Goal: Task Accomplishment & Management: Complete application form

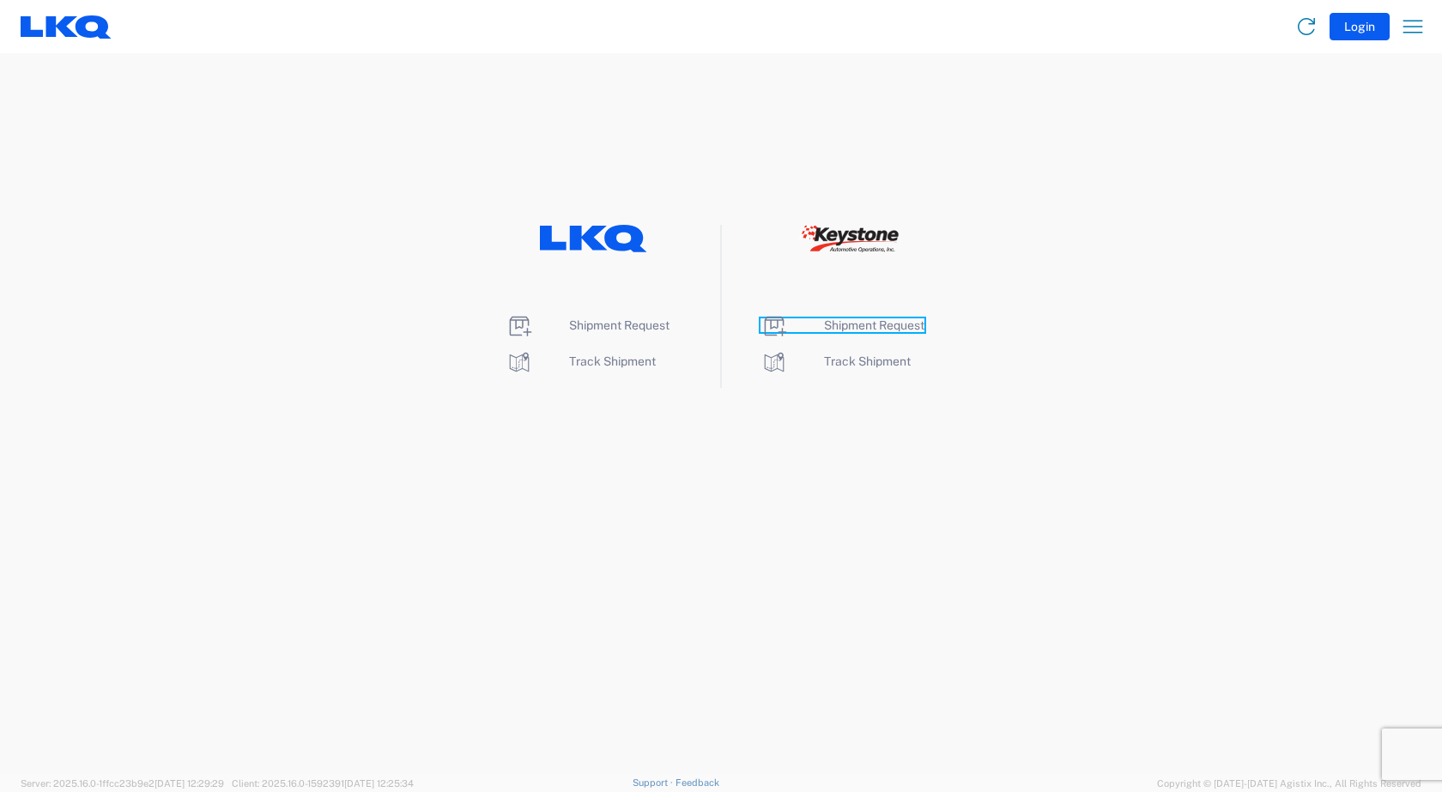
click at [844, 324] on span "Shipment Request" at bounding box center [874, 325] width 100 height 14
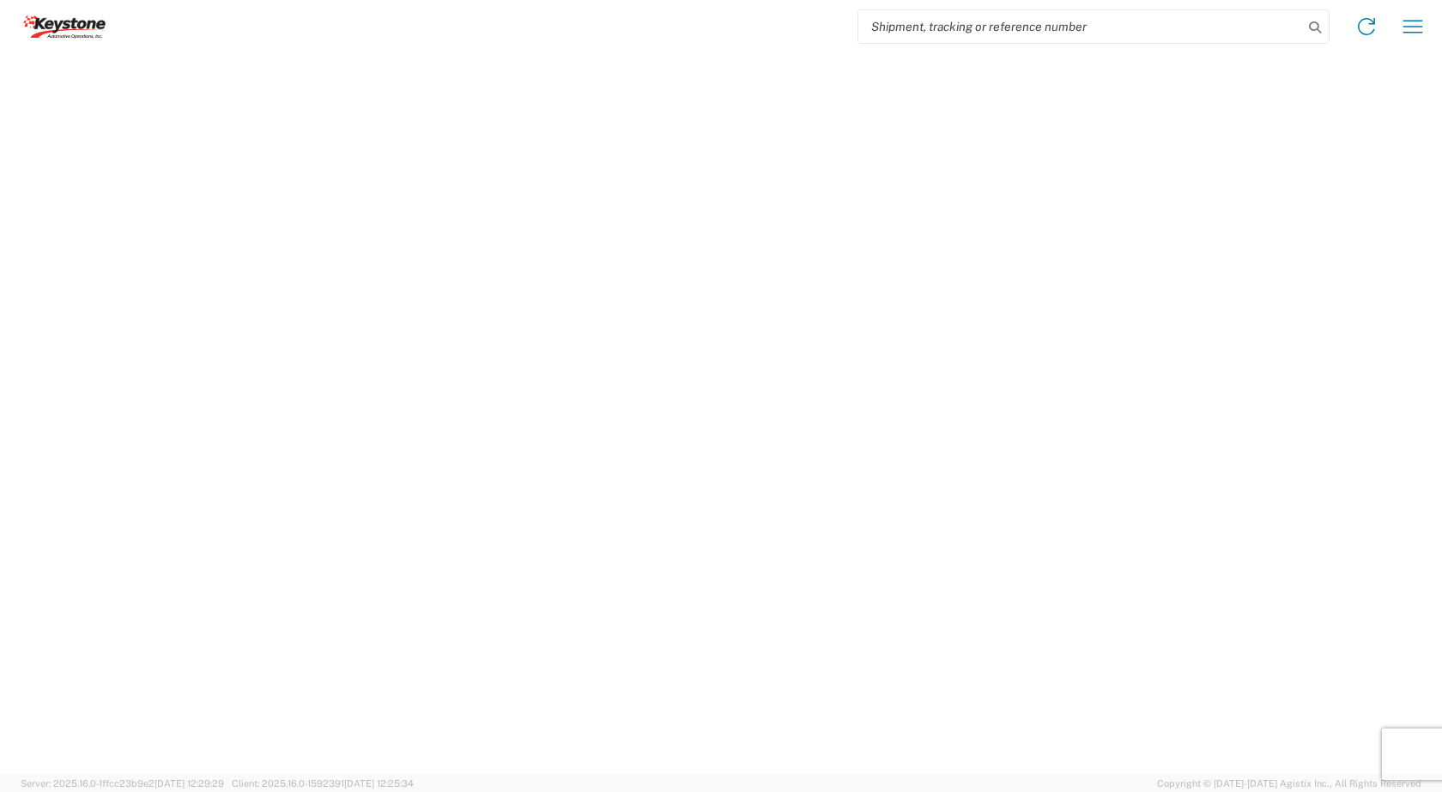
select select "FULL"
select select "LBS"
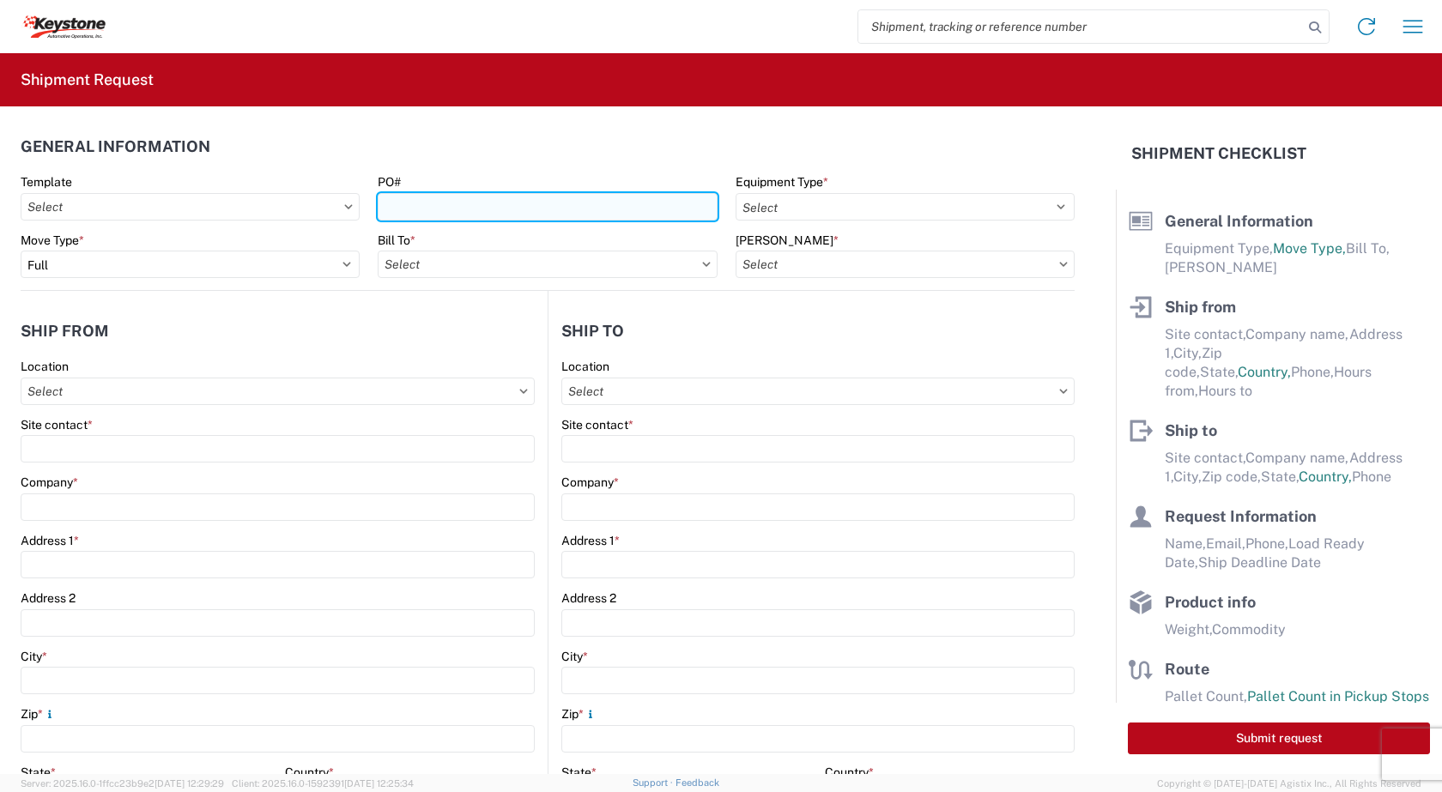
click at [421, 207] on input "PO#" at bounding box center [547, 206] width 339 height 27
type input "2078773"
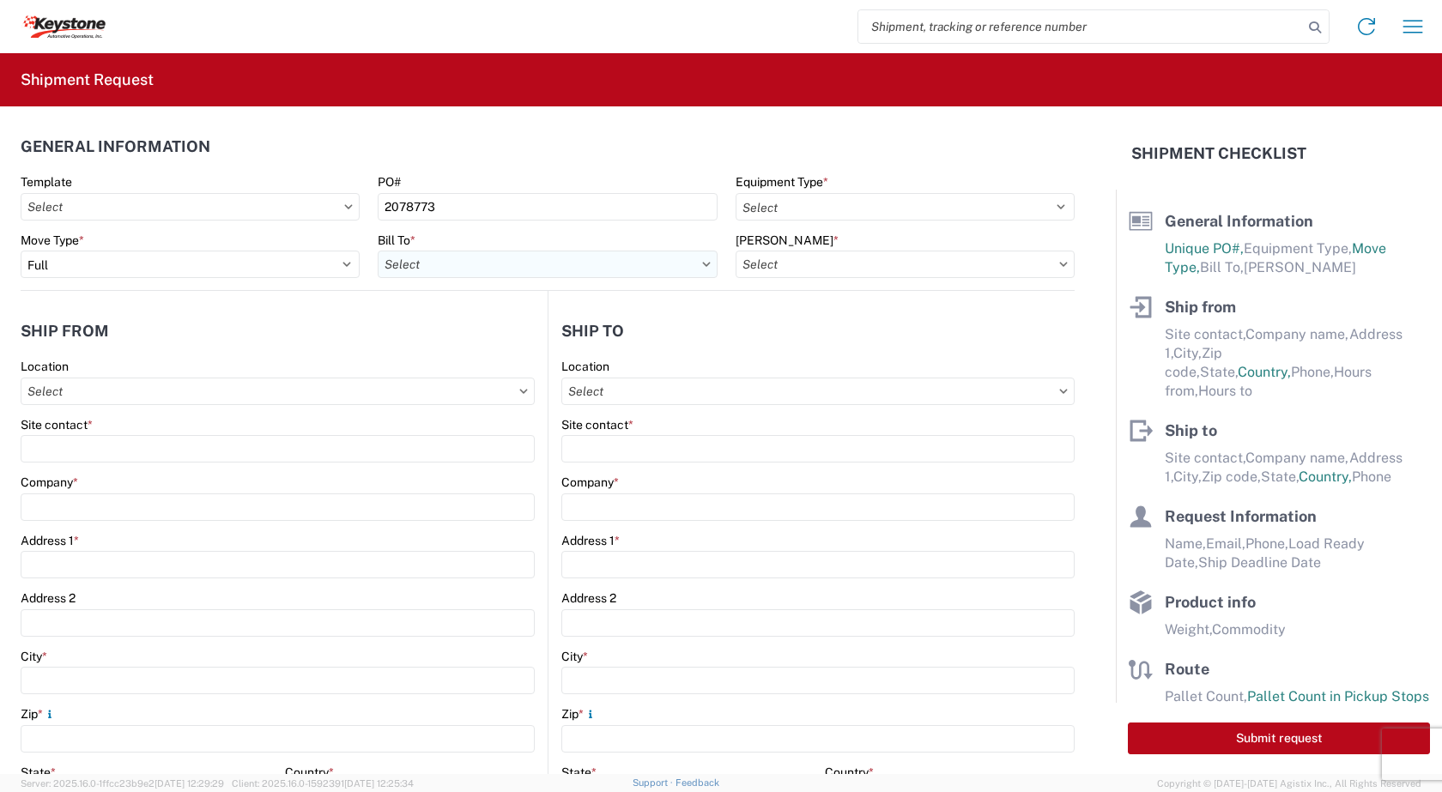
click at [492, 268] on input "Bill To *" at bounding box center [547, 264] width 339 height 27
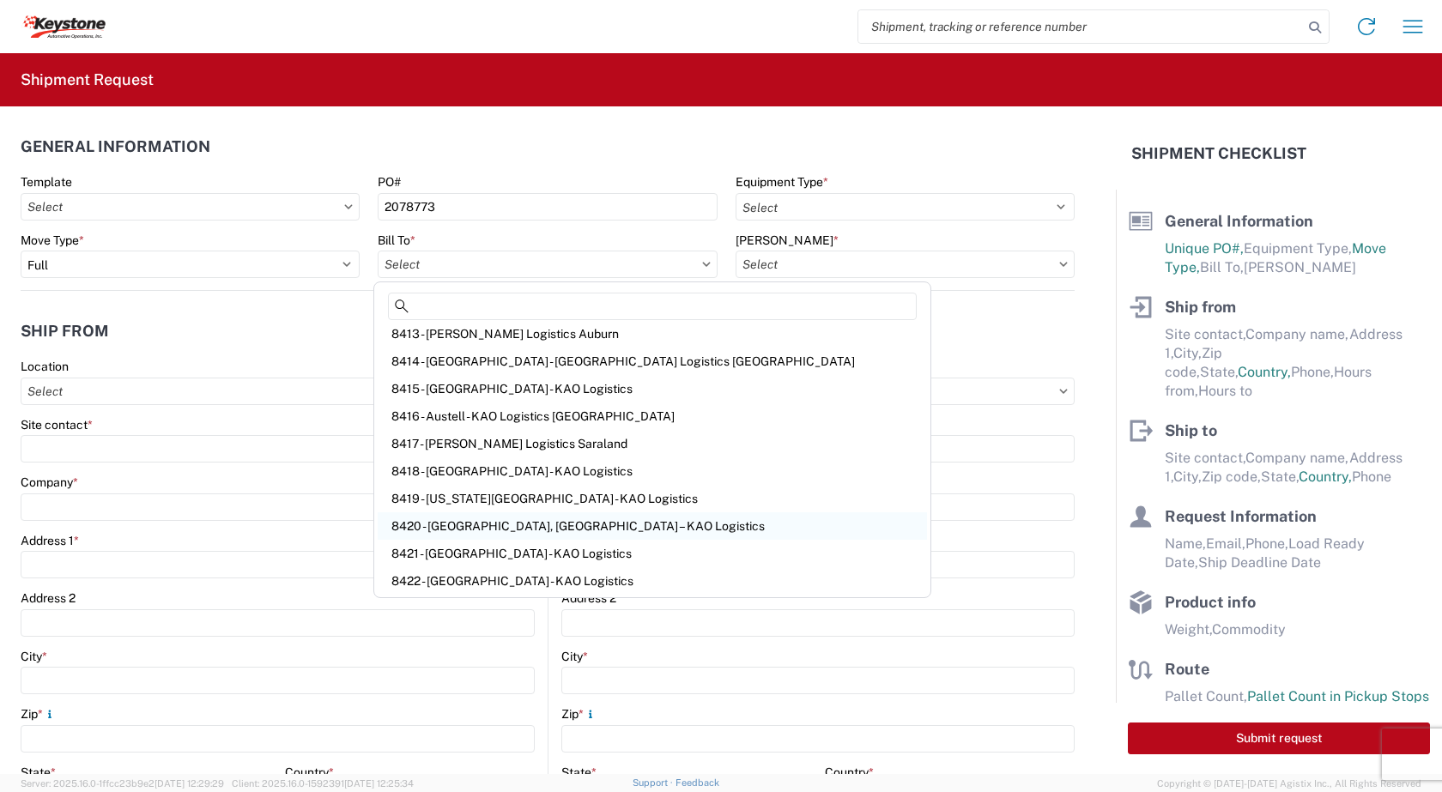
scroll to position [257, 0]
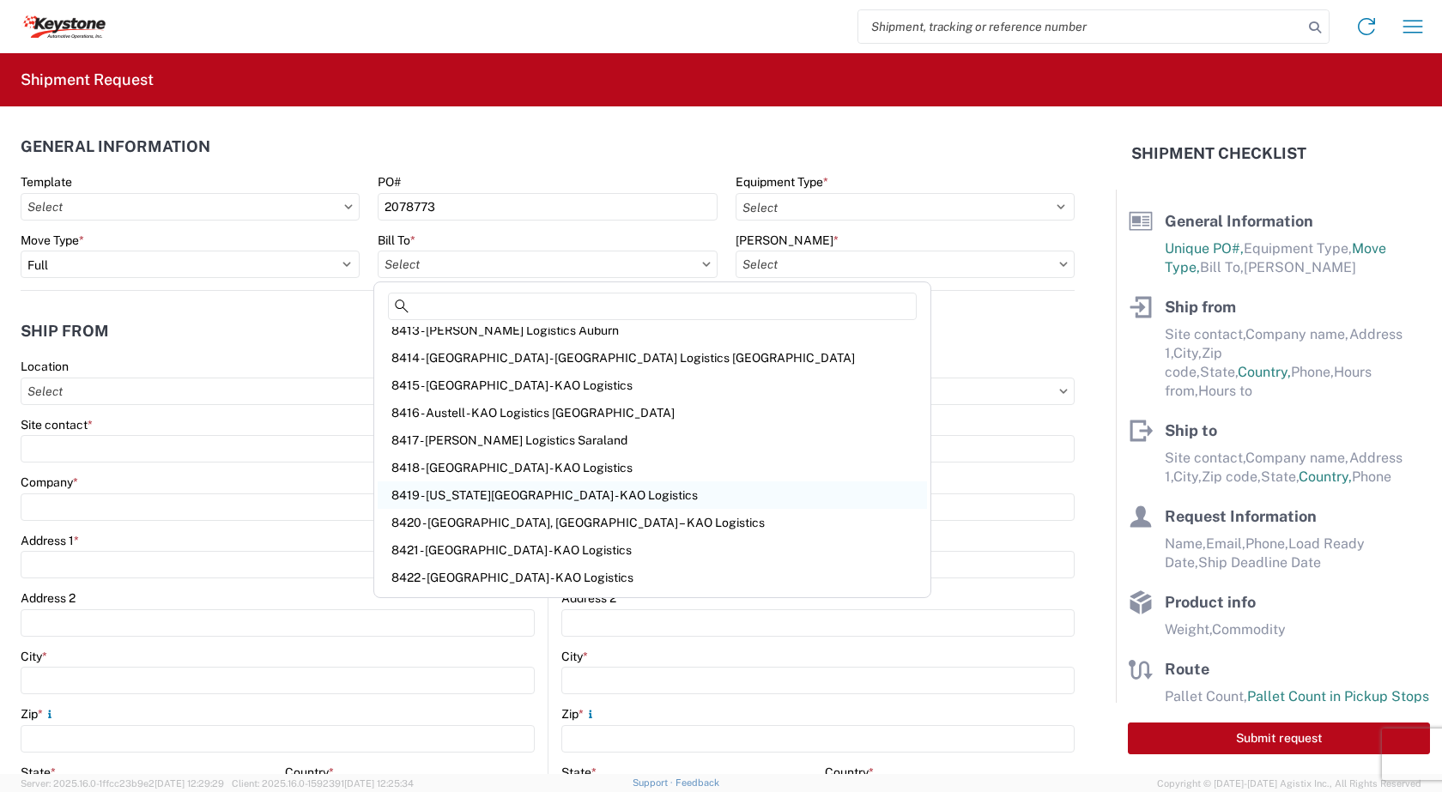
click at [449, 494] on div "8419 - Kansas City - KAO Logistics" at bounding box center [652, 495] width 549 height 27
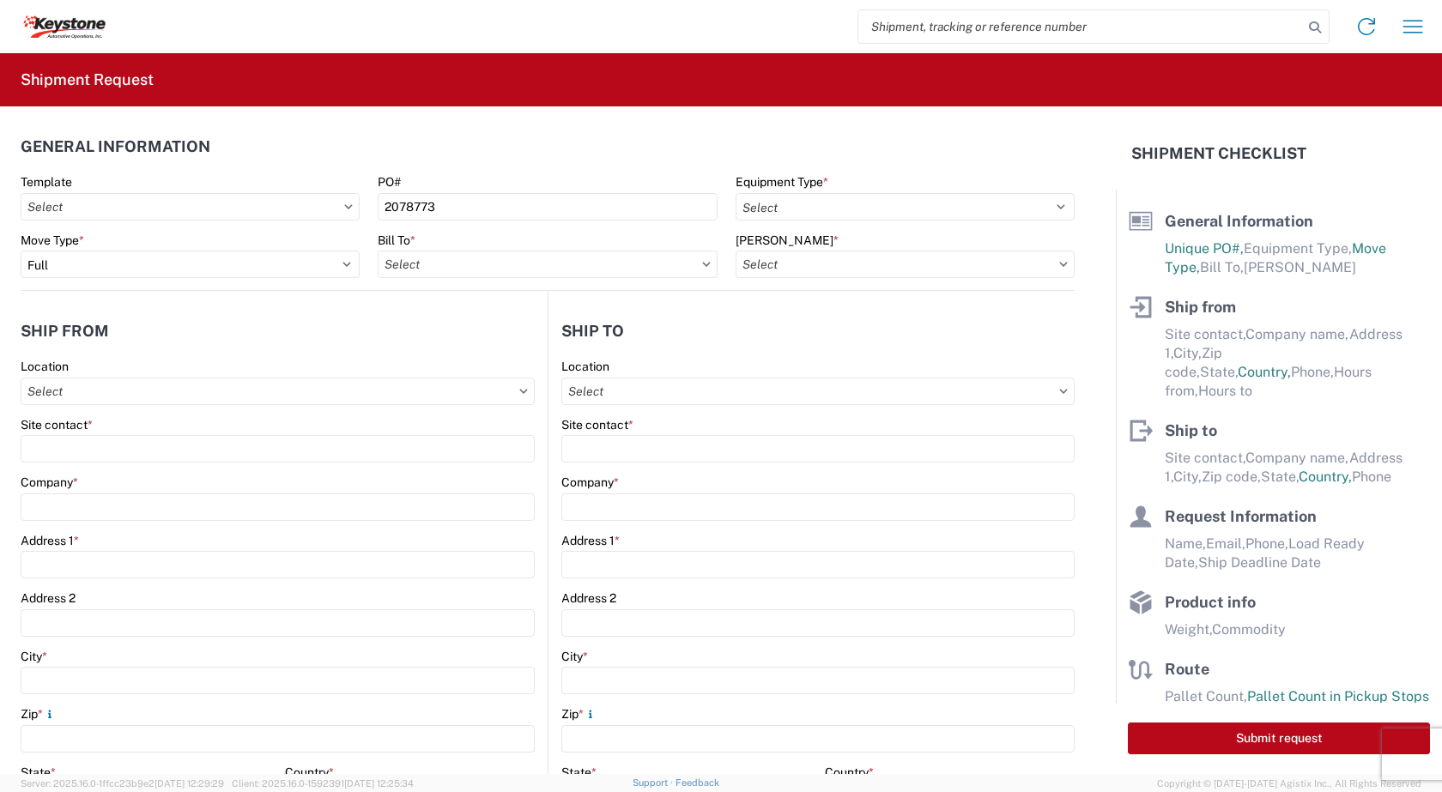
type input "8419 - Kansas City - KAO Logistics"
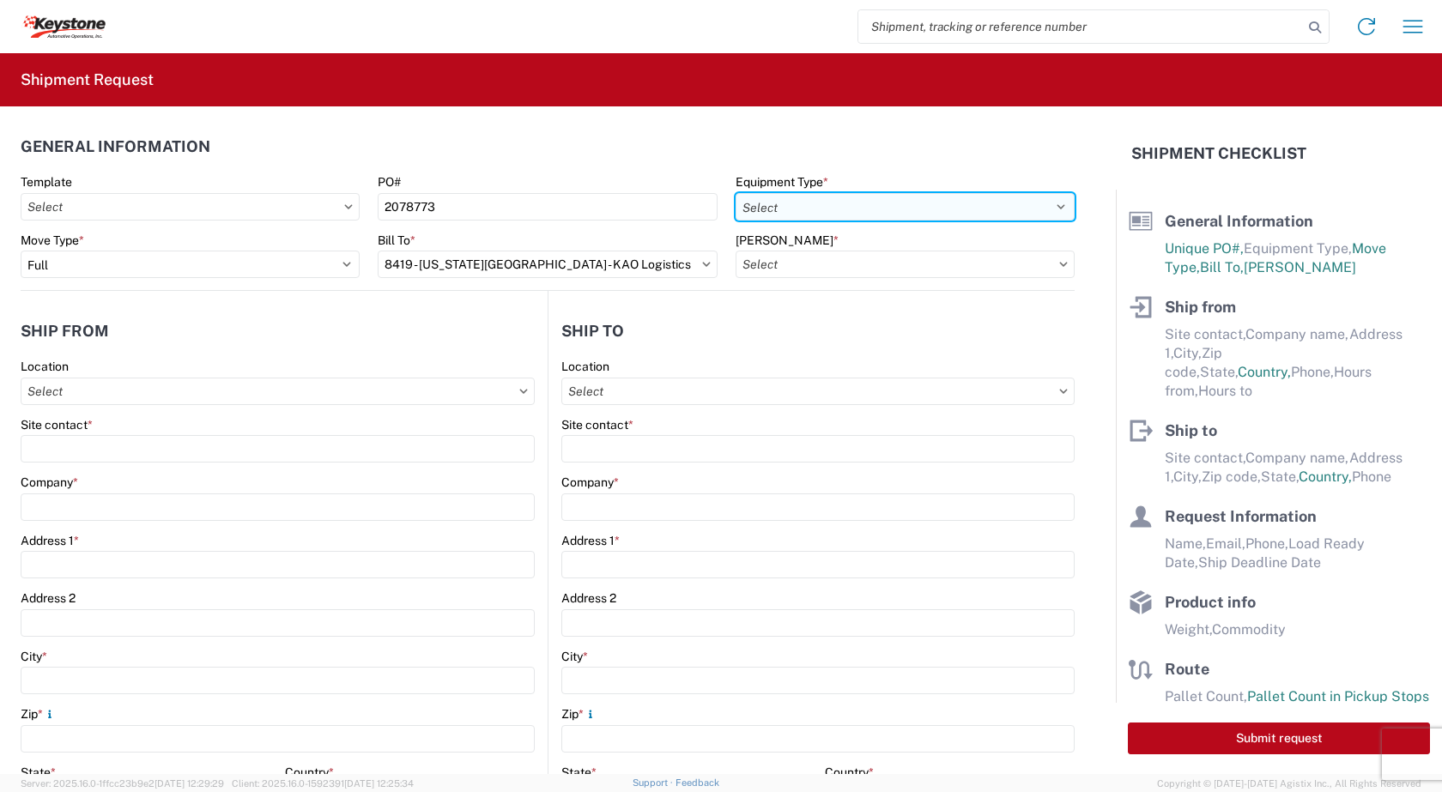
click at [1048, 207] on select "Select 53’ Dry Van Flatbed Dropdeck (van) Lowboy (flatbed) Rail" at bounding box center [905, 206] width 339 height 27
select select "STDV"
click at [736, 193] on select "Select 53’ Dry Van Flatbed Dropdeck (van) Lowboy (flatbed) Rail" at bounding box center [905, 206] width 339 height 27
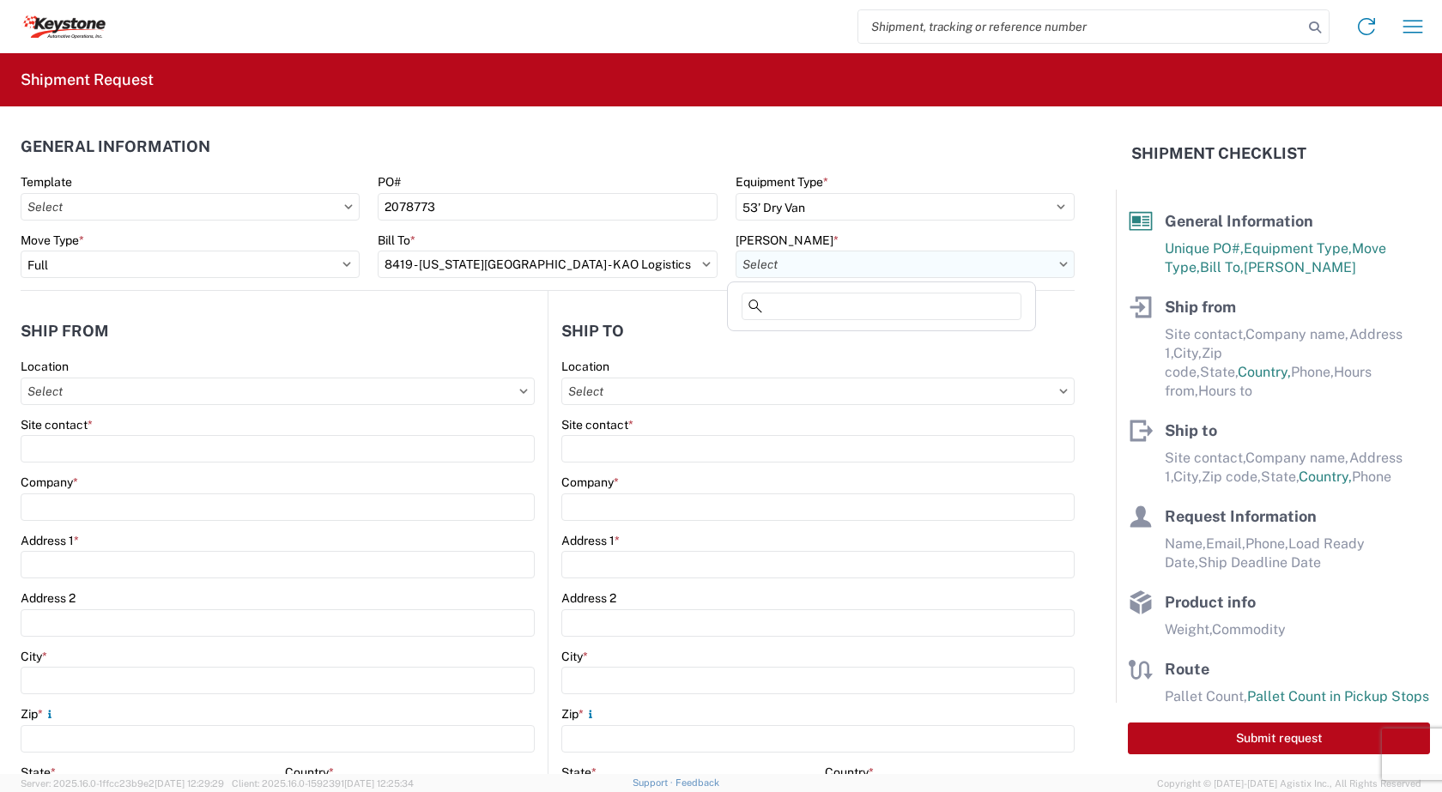
click at [948, 261] on input "Bill Code *" at bounding box center [905, 264] width 339 height 27
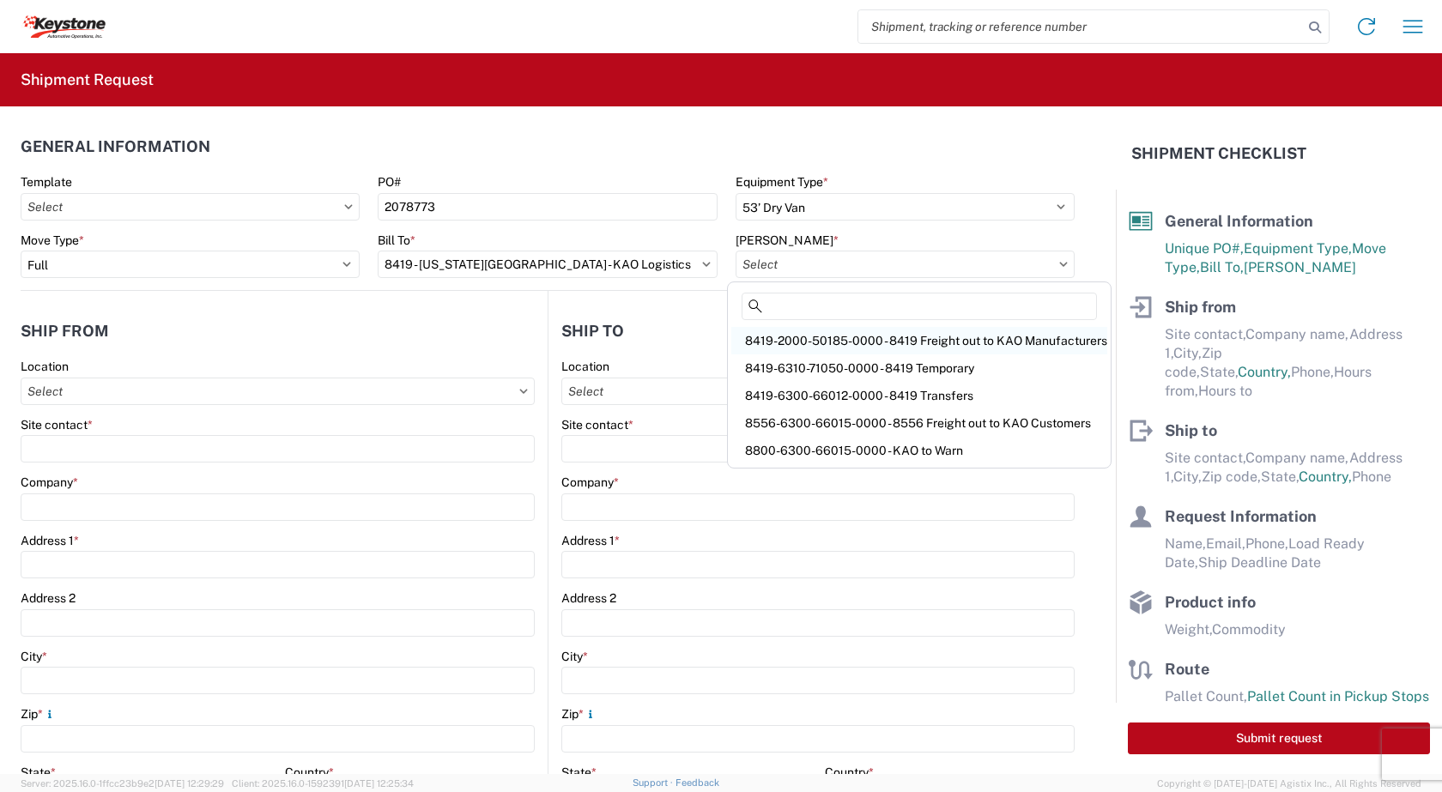
click at [869, 342] on div "8419-2000-50185-0000 - 8419 Freight out to KAO Manufacturers" at bounding box center [919, 340] width 376 height 27
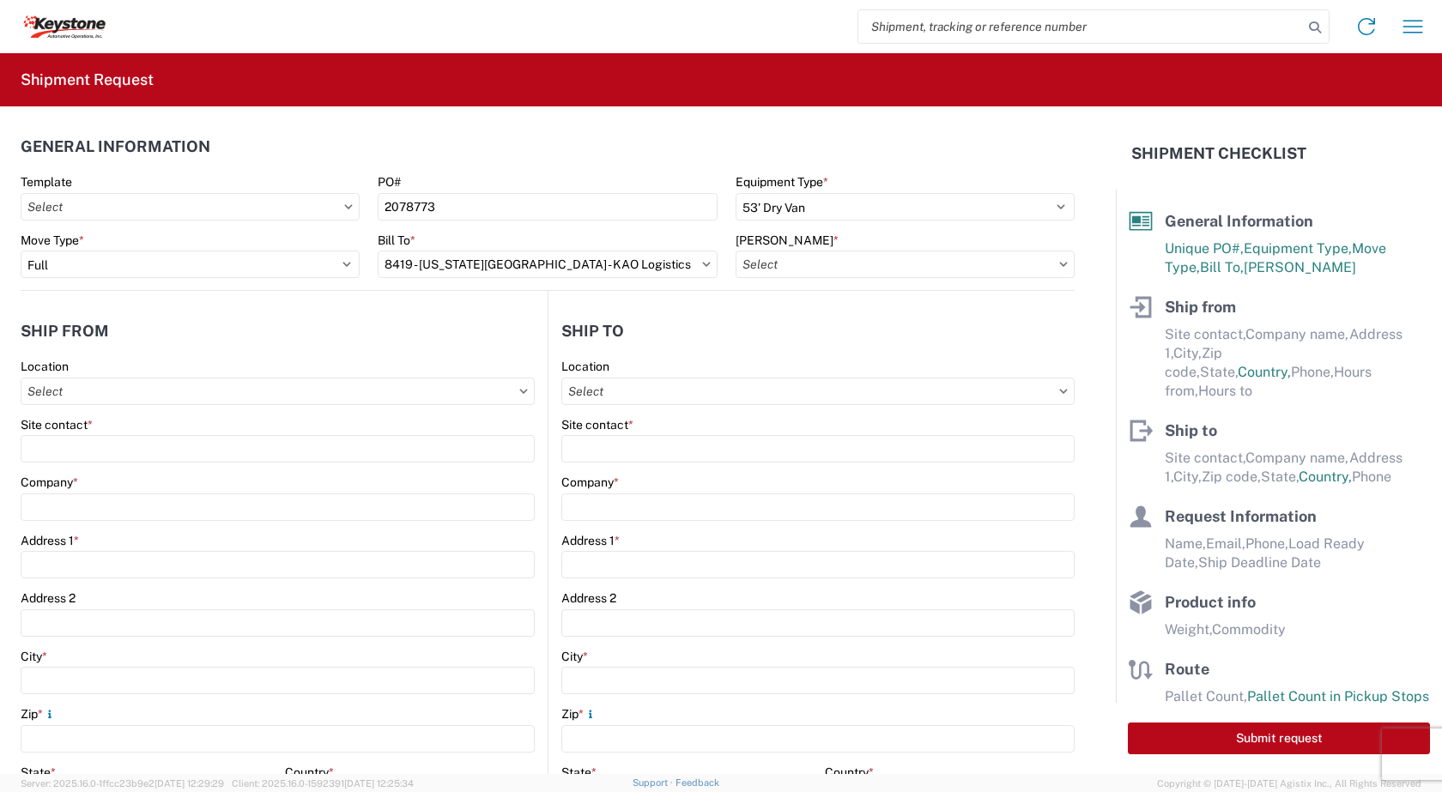
type input "8419-2000-50185-0000 - 8419 Freight out to KAO Manufacturers"
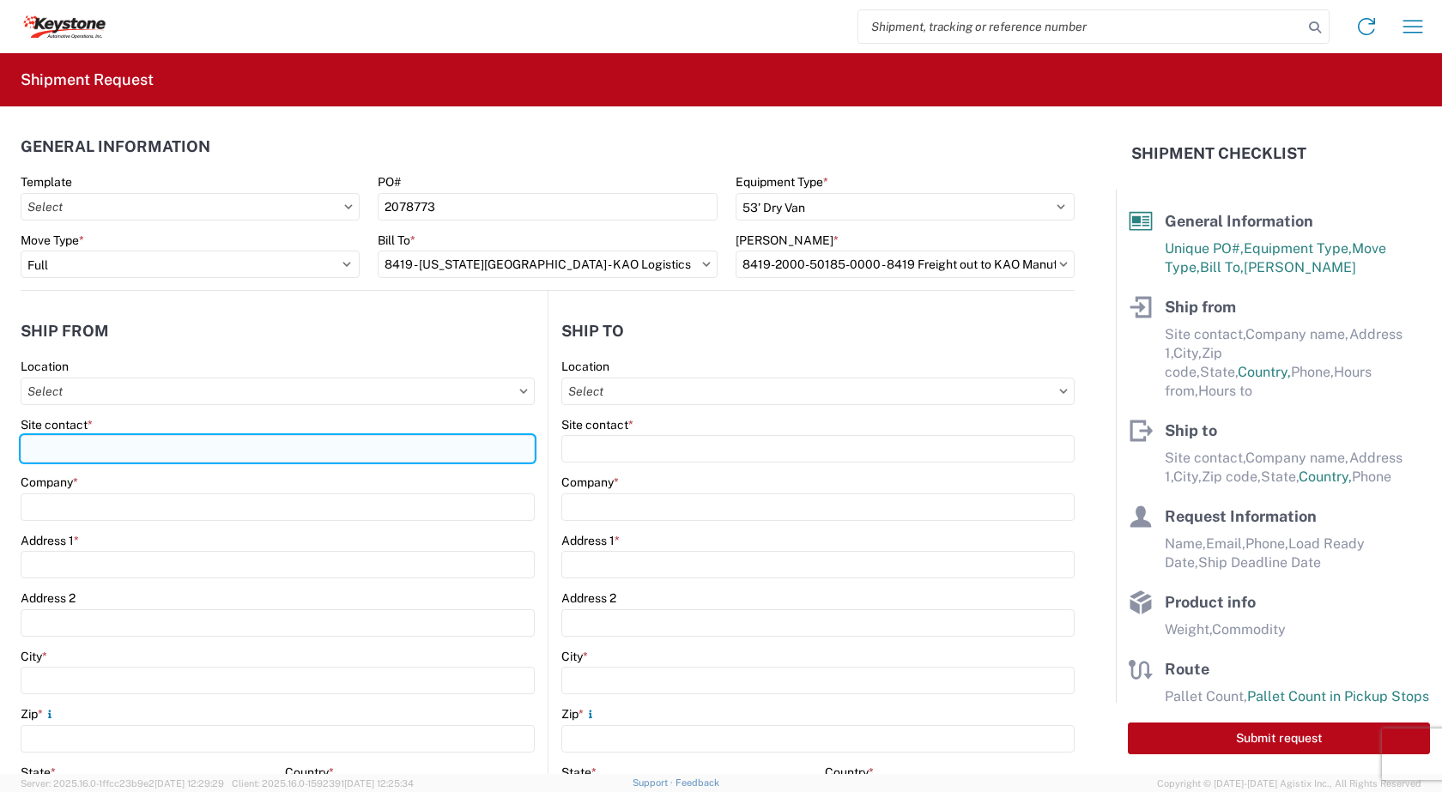
click at [53, 441] on input "Site contact *" at bounding box center [278, 448] width 514 height 27
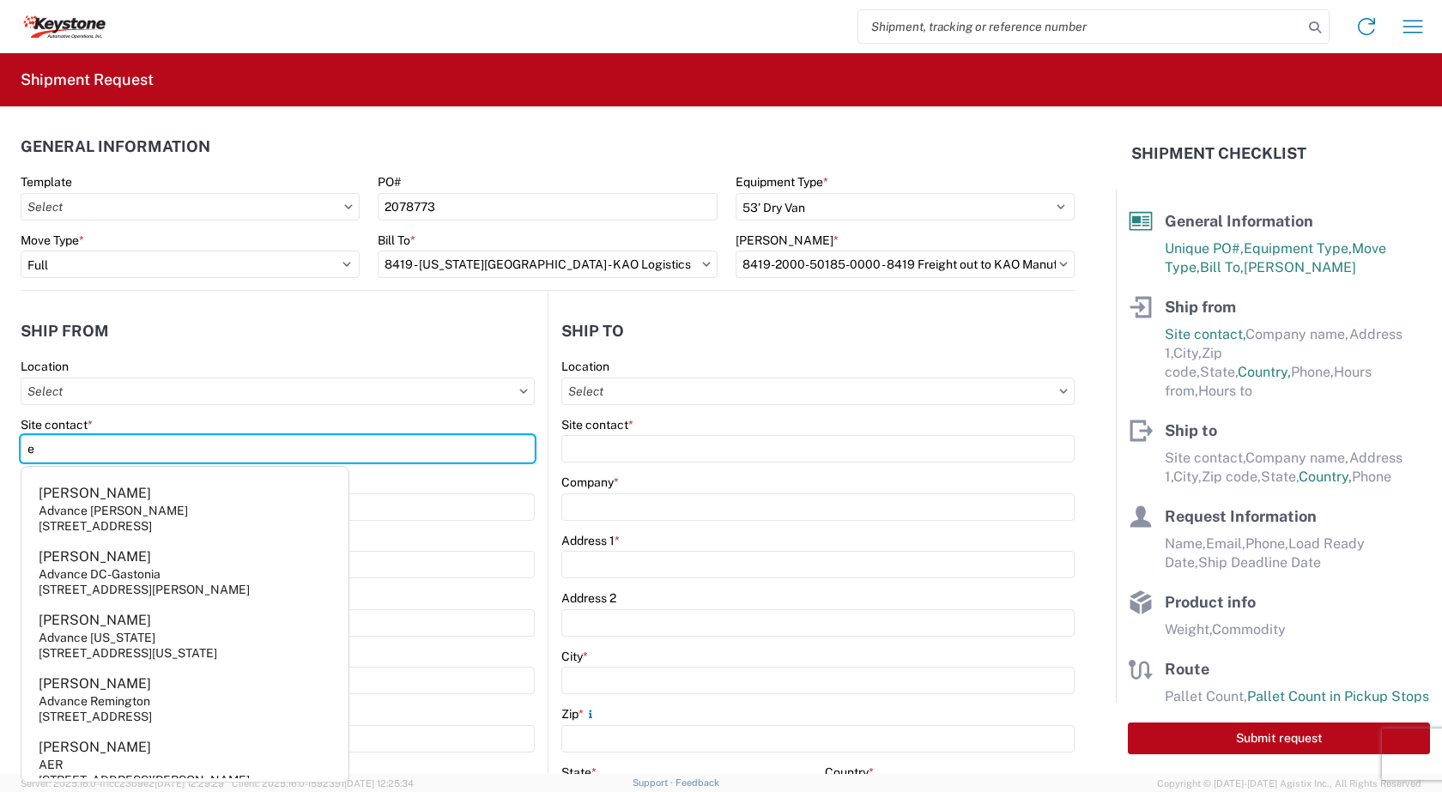
type input "Earl Cleveland"
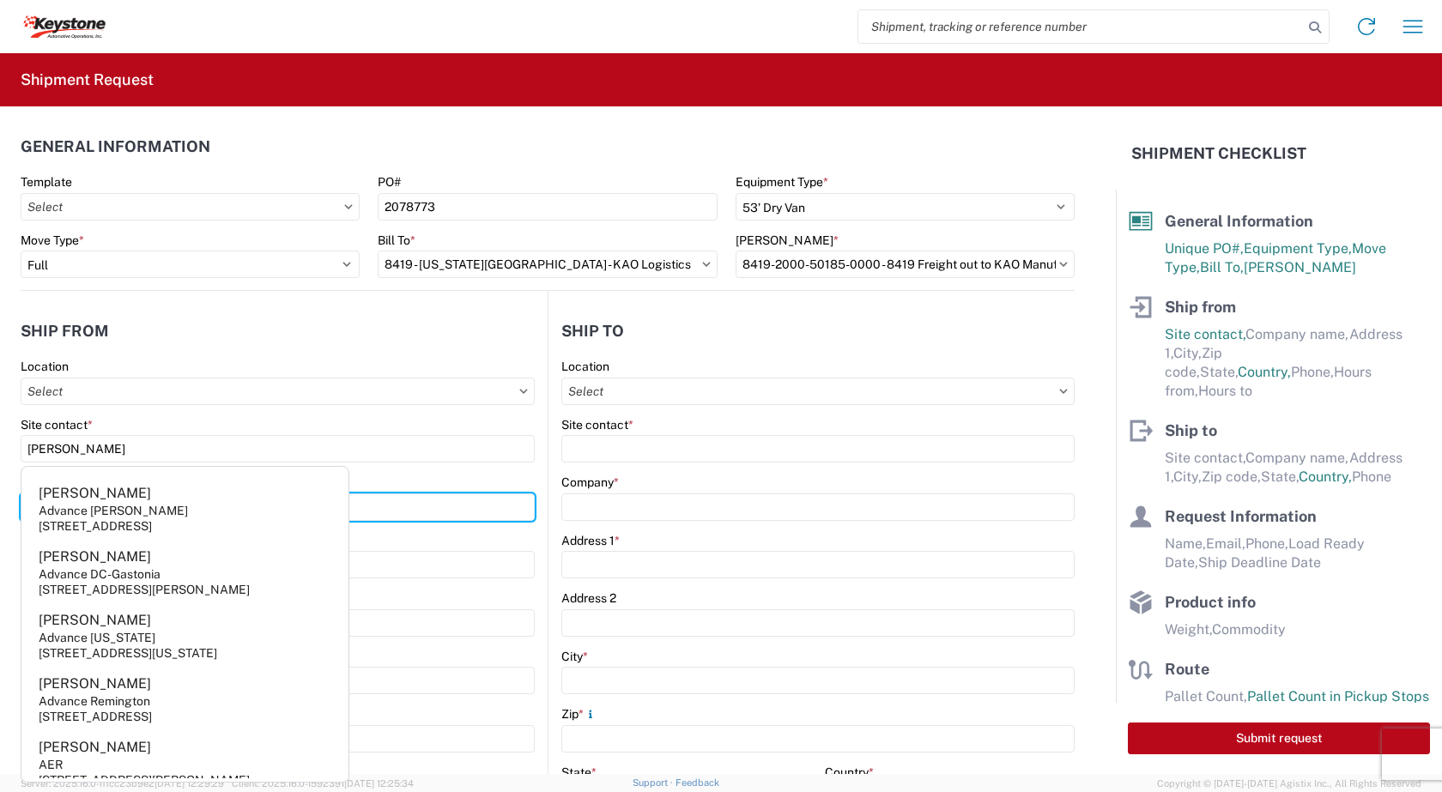
type input "KAO"
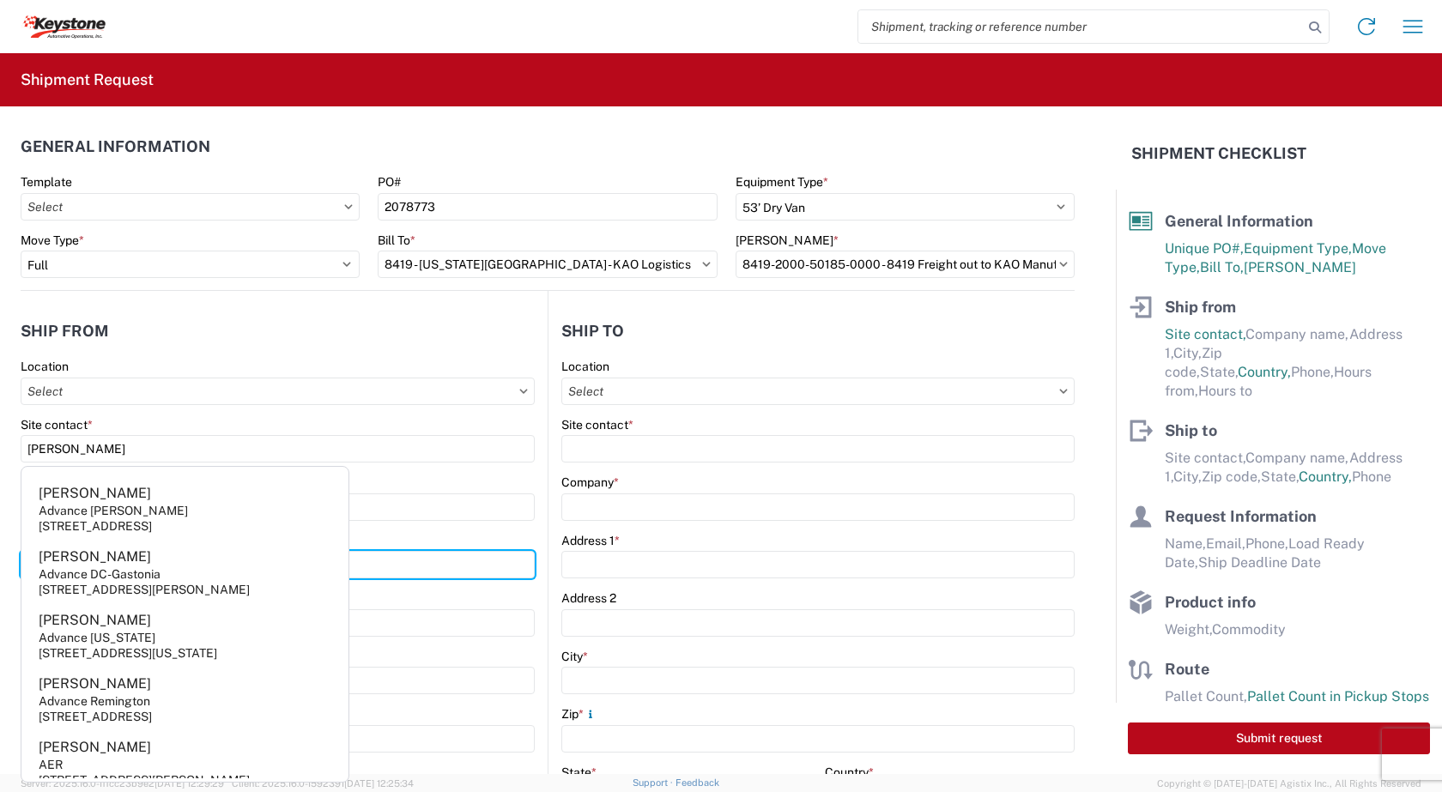
type input "90 Shawnee Ave."
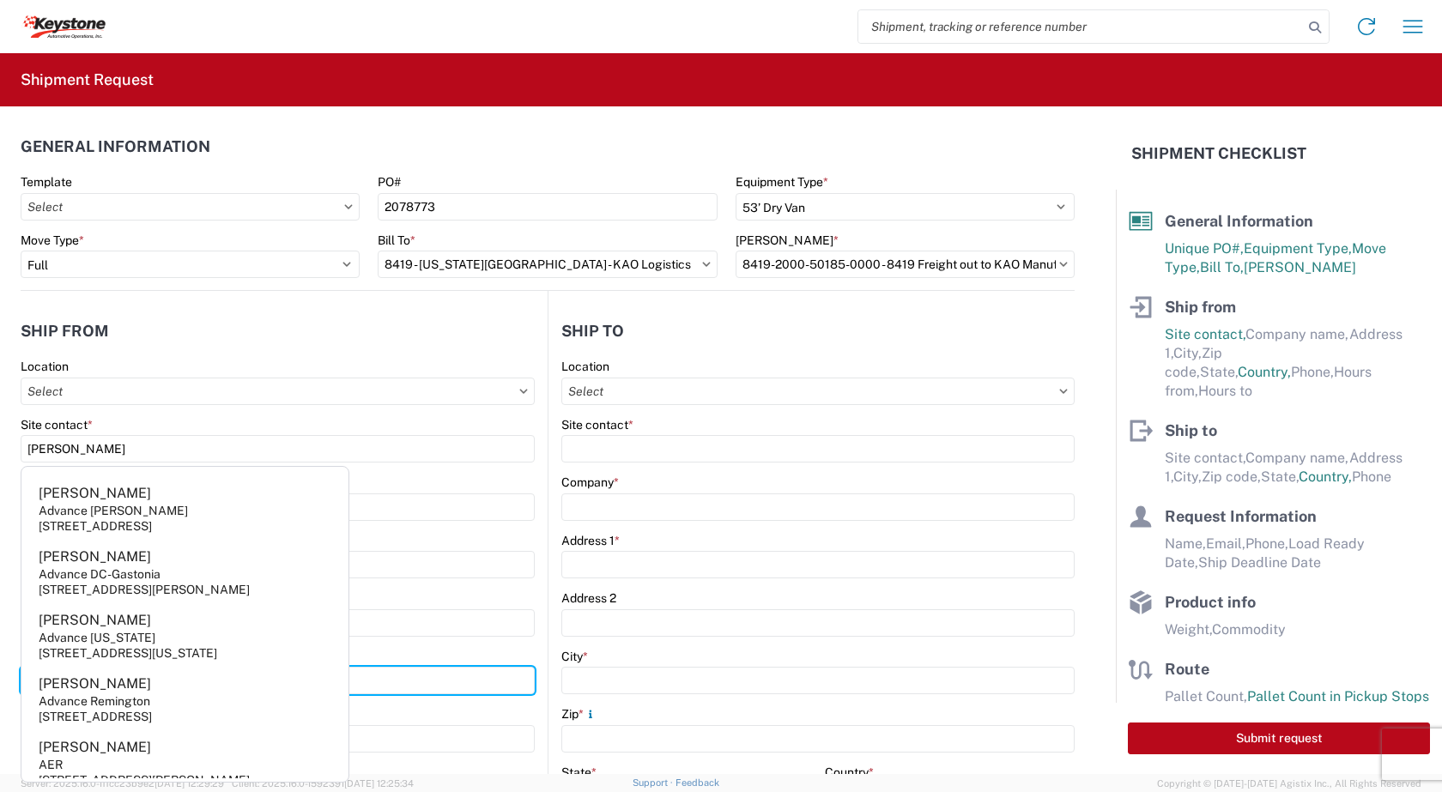
type input "Kansas City"
type input "66105"
select select "KS"
type input "exclevelandjr@lkqcorp.com"
type input "9132139687"
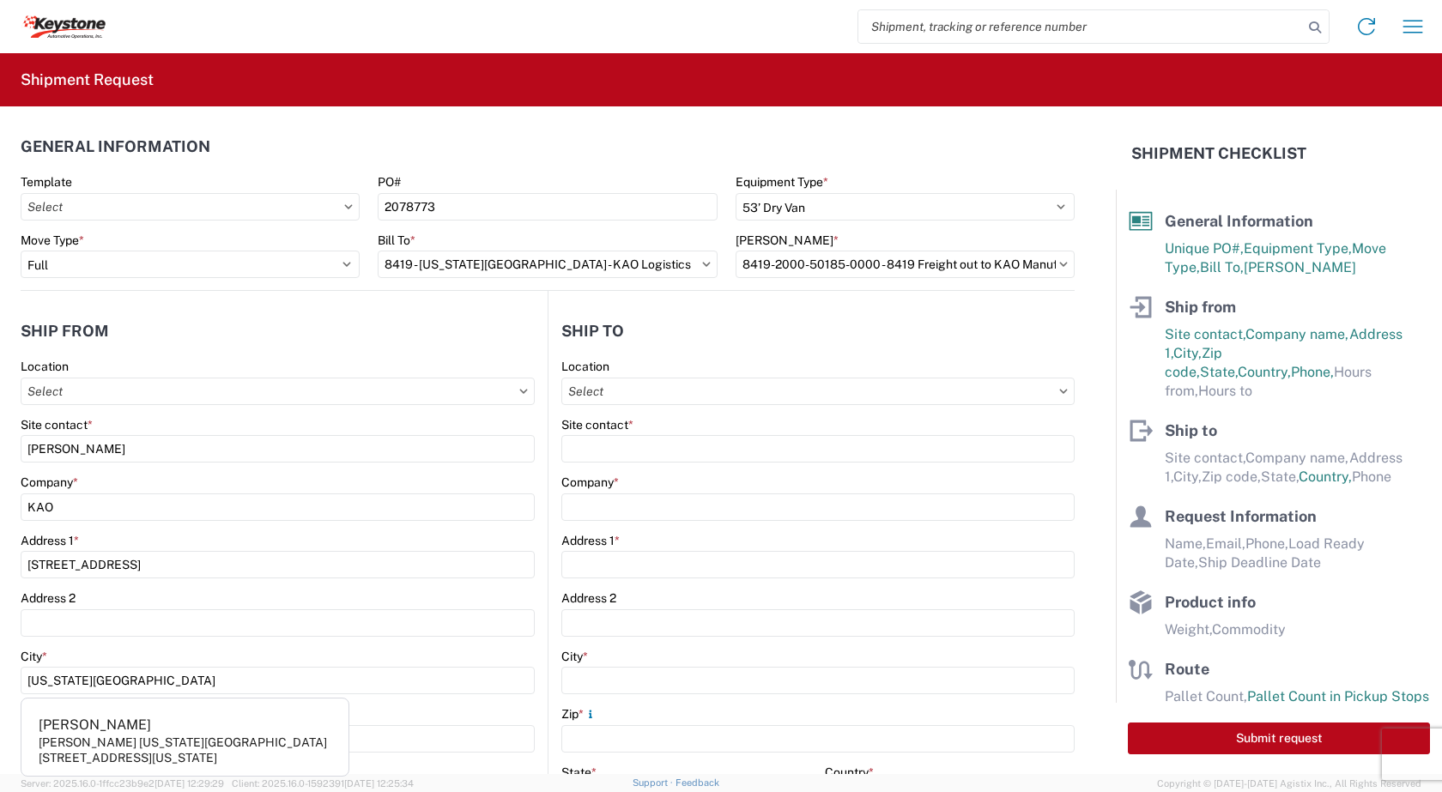
click at [548, 388] on main "Location Site contact * Company * Address 1 * Address 2 City * Zip * State * Se…" at bounding box center [811, 697] width 526 height 677
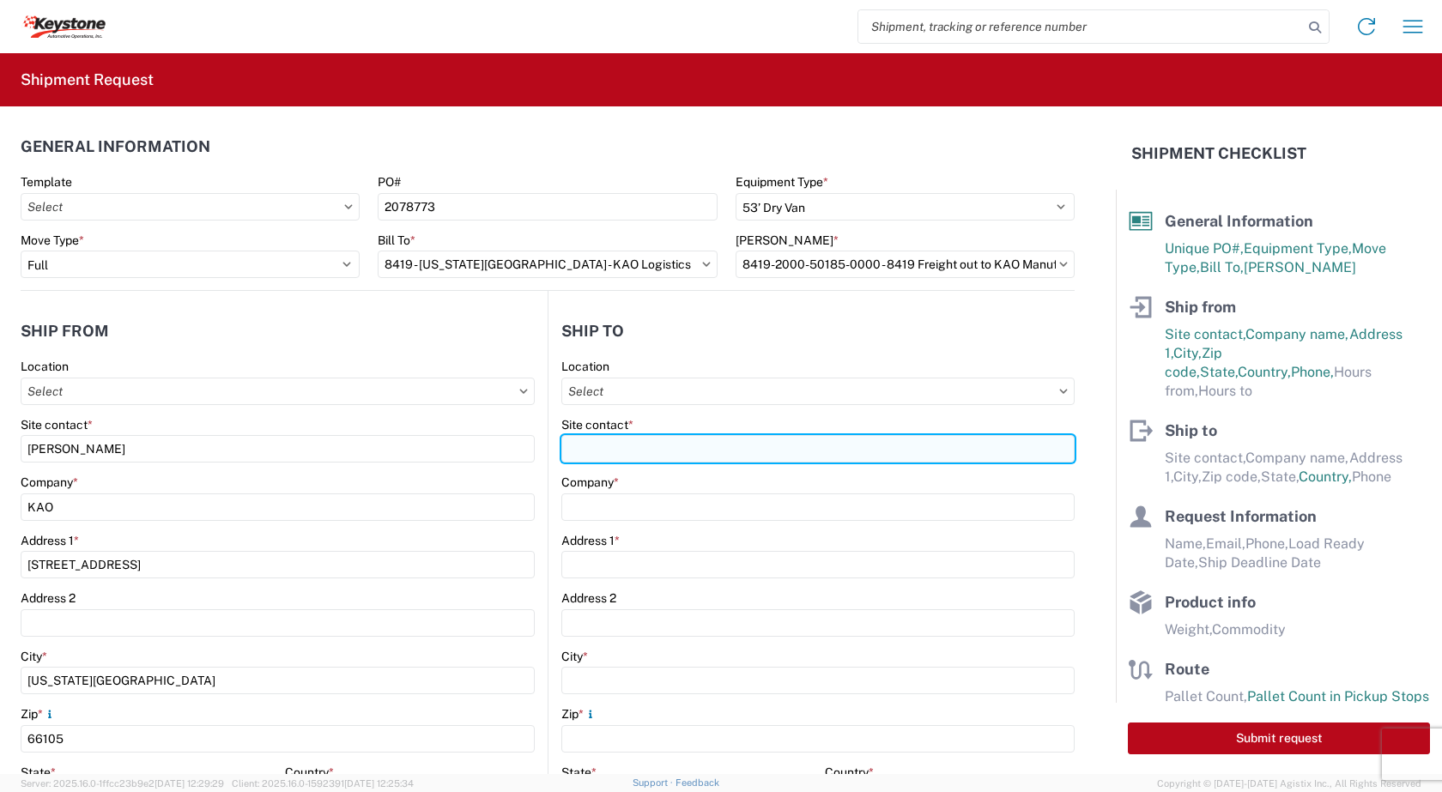
click at [639, 452] on input "Site contact *" at bounding box center [817, 448] width 513 height 27
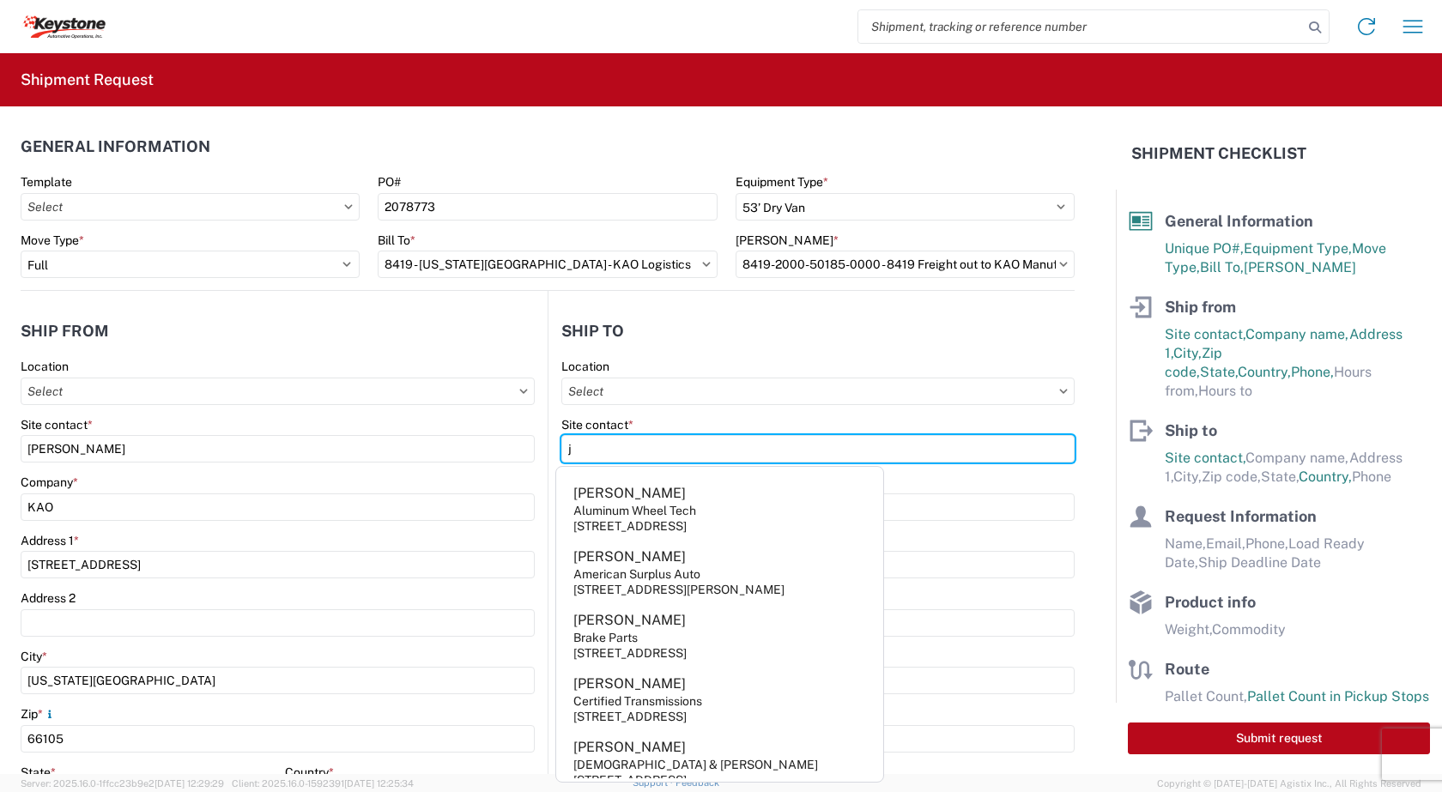
type input "Jodi Maffett"
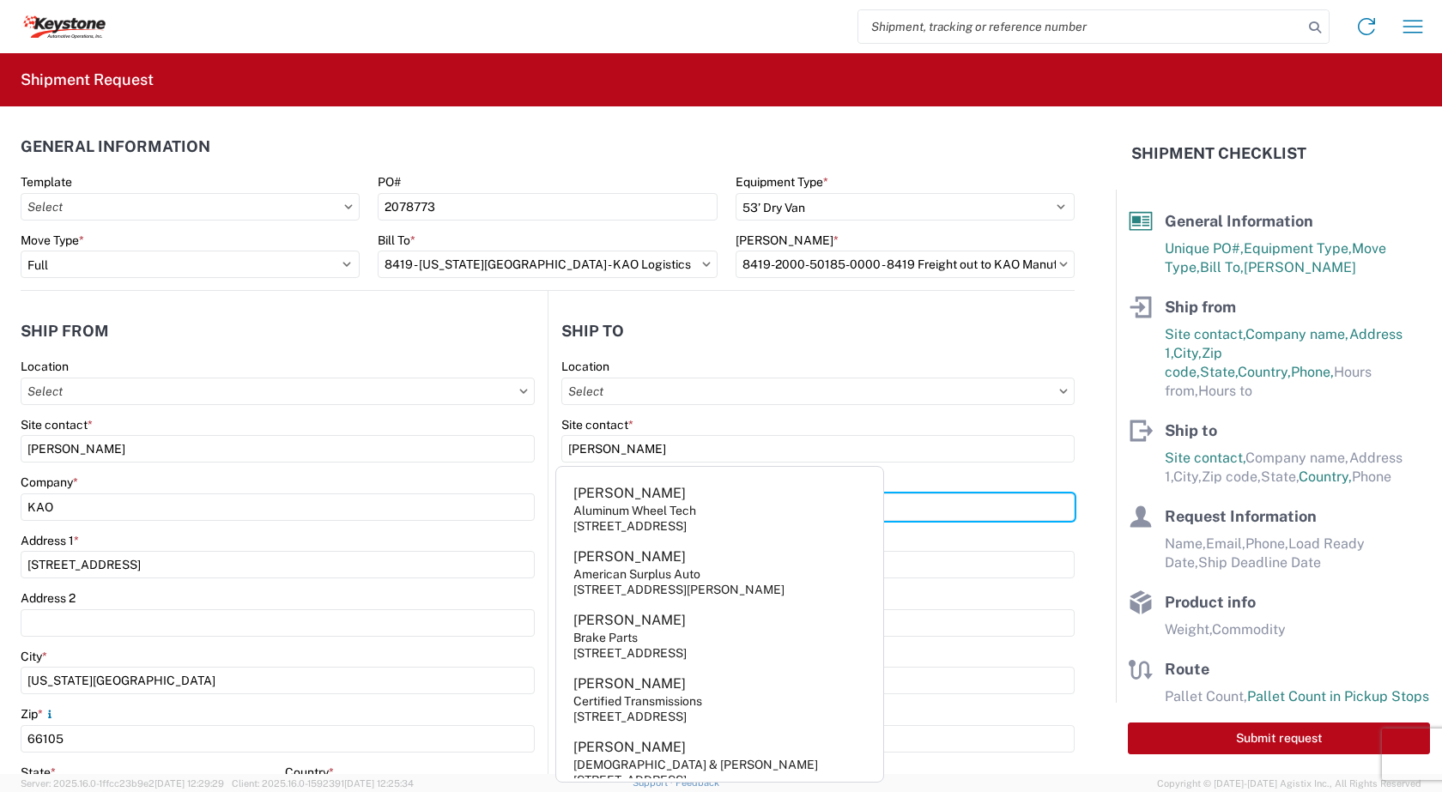
type input "KAO"
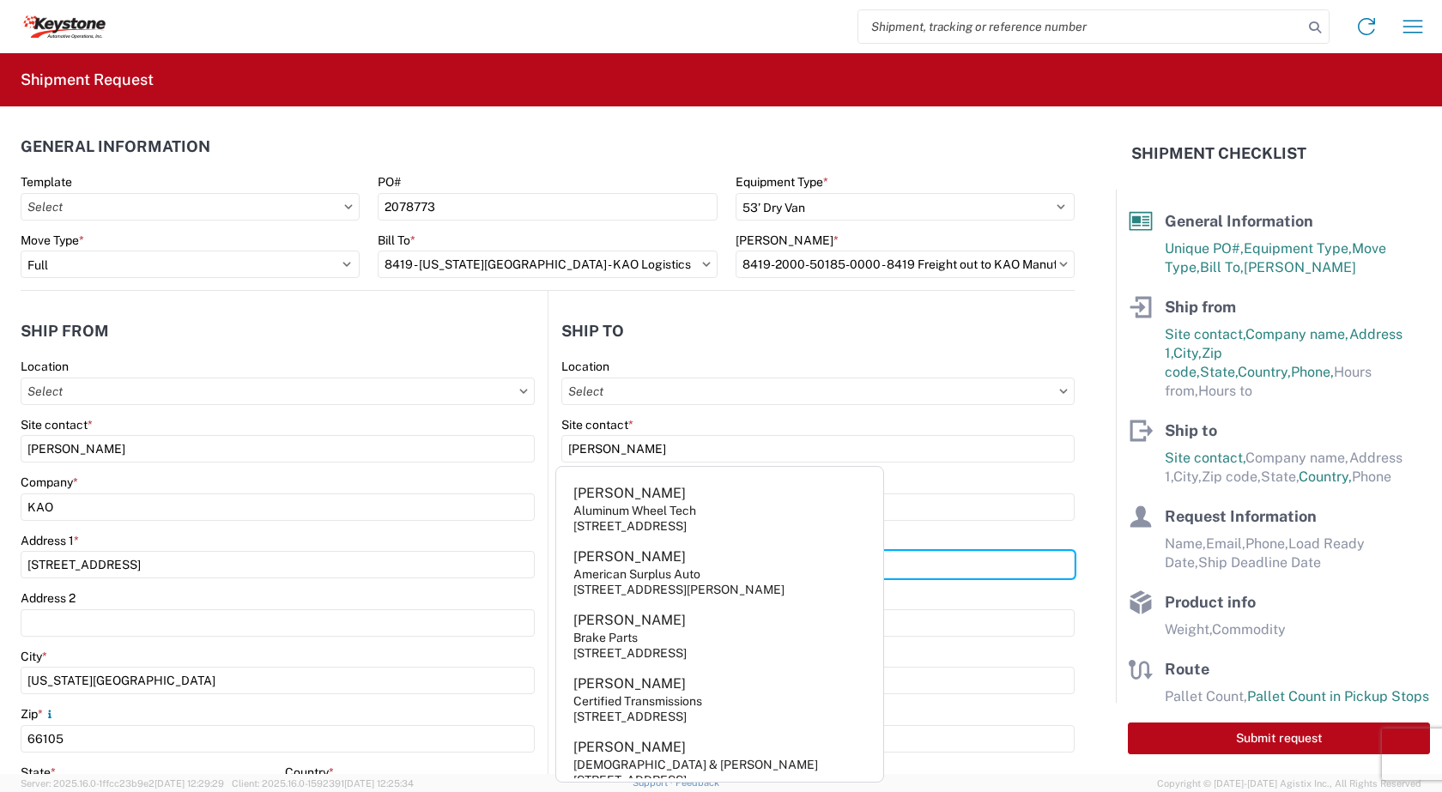
type input "1355 W 52nd Ave"
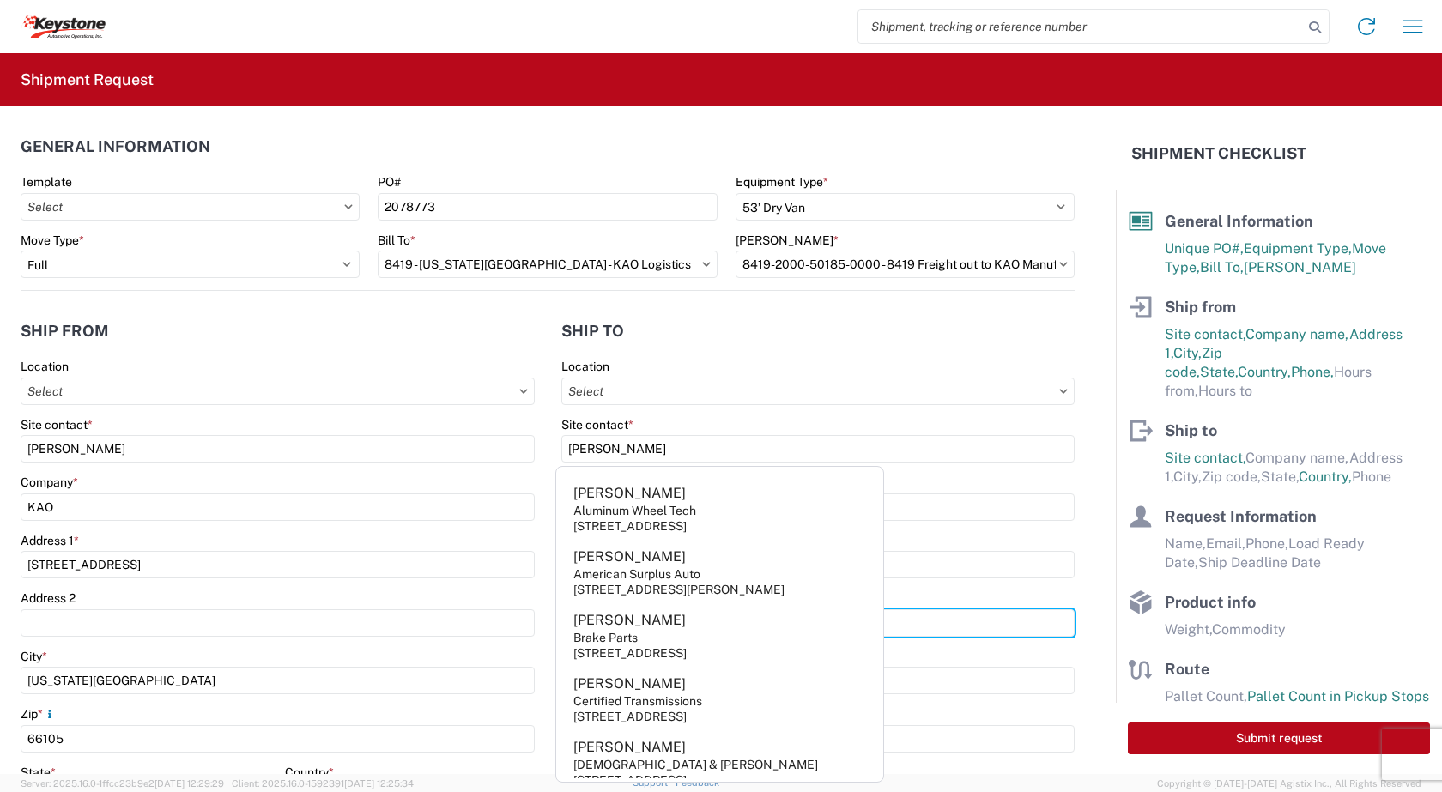
type input "3225 N. Himalaya Rd Aurora ,CO 80011"
type input "Denver"
type input "80221"
select select "CO"
type input "9132139687"
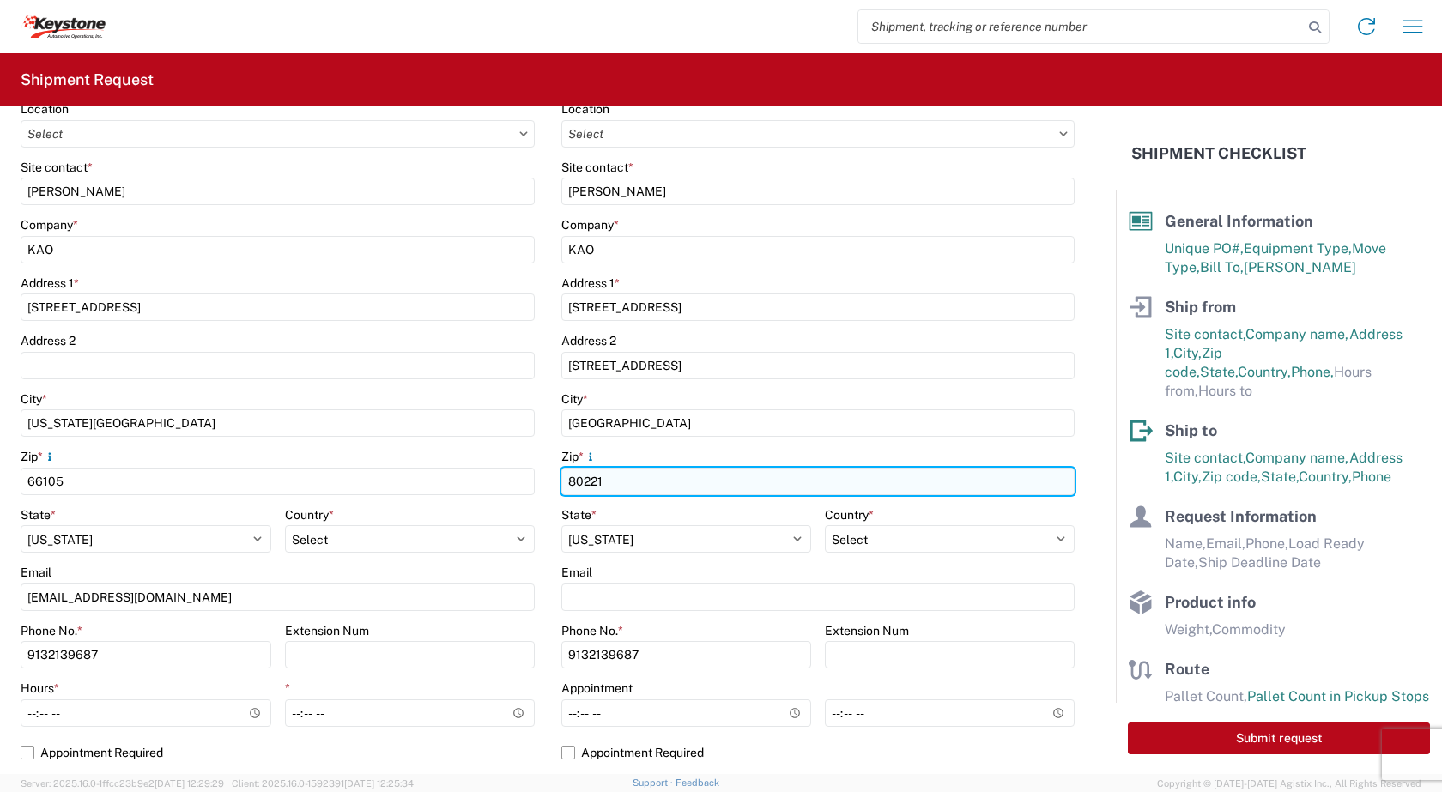
click at [602, 480] on input "80221" at bounding box center [817, 481] width 513 height 27
type input "80011"
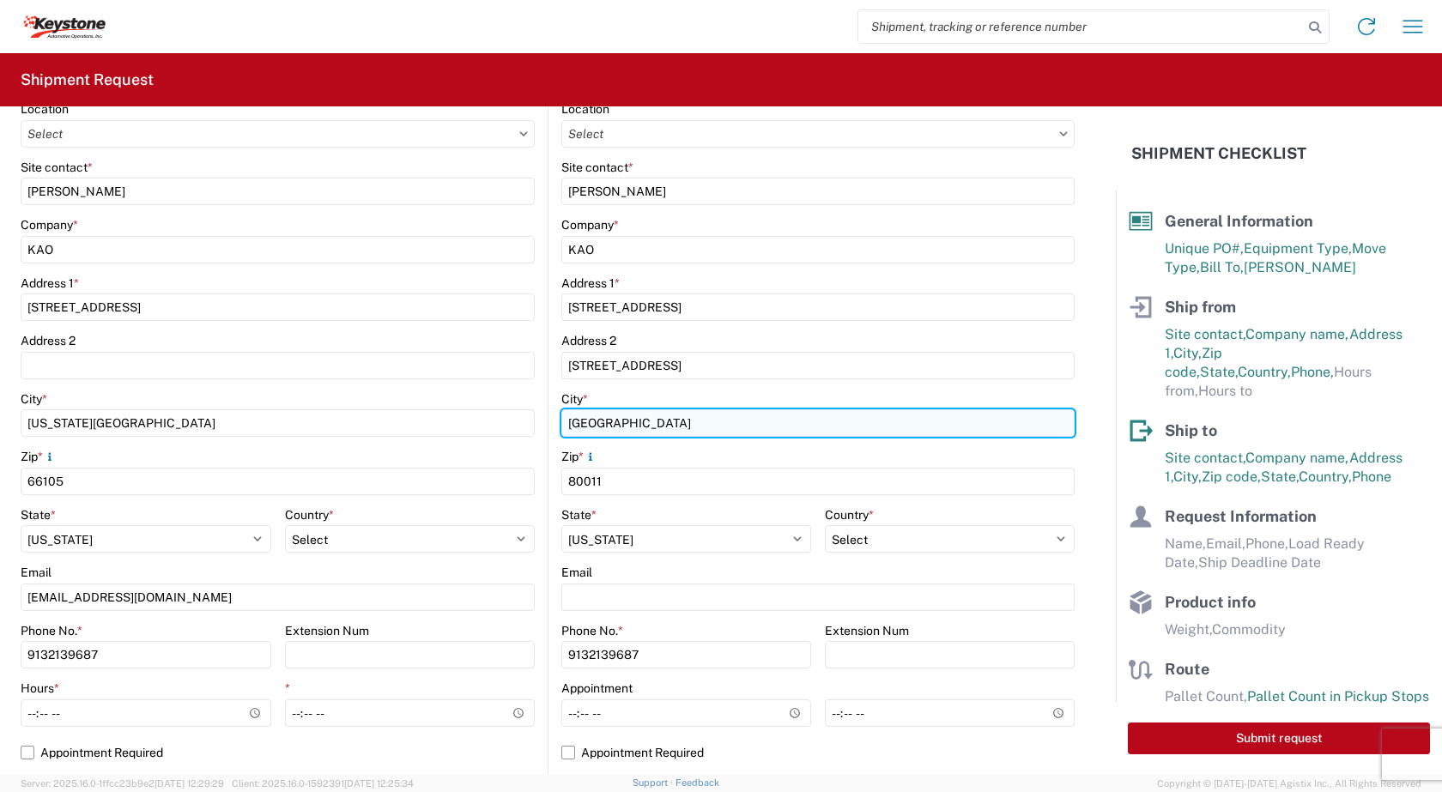
click at [608, 425] on input "Denver" at bounding box center [817, 422] width 513 height 27
type input "Aurora"
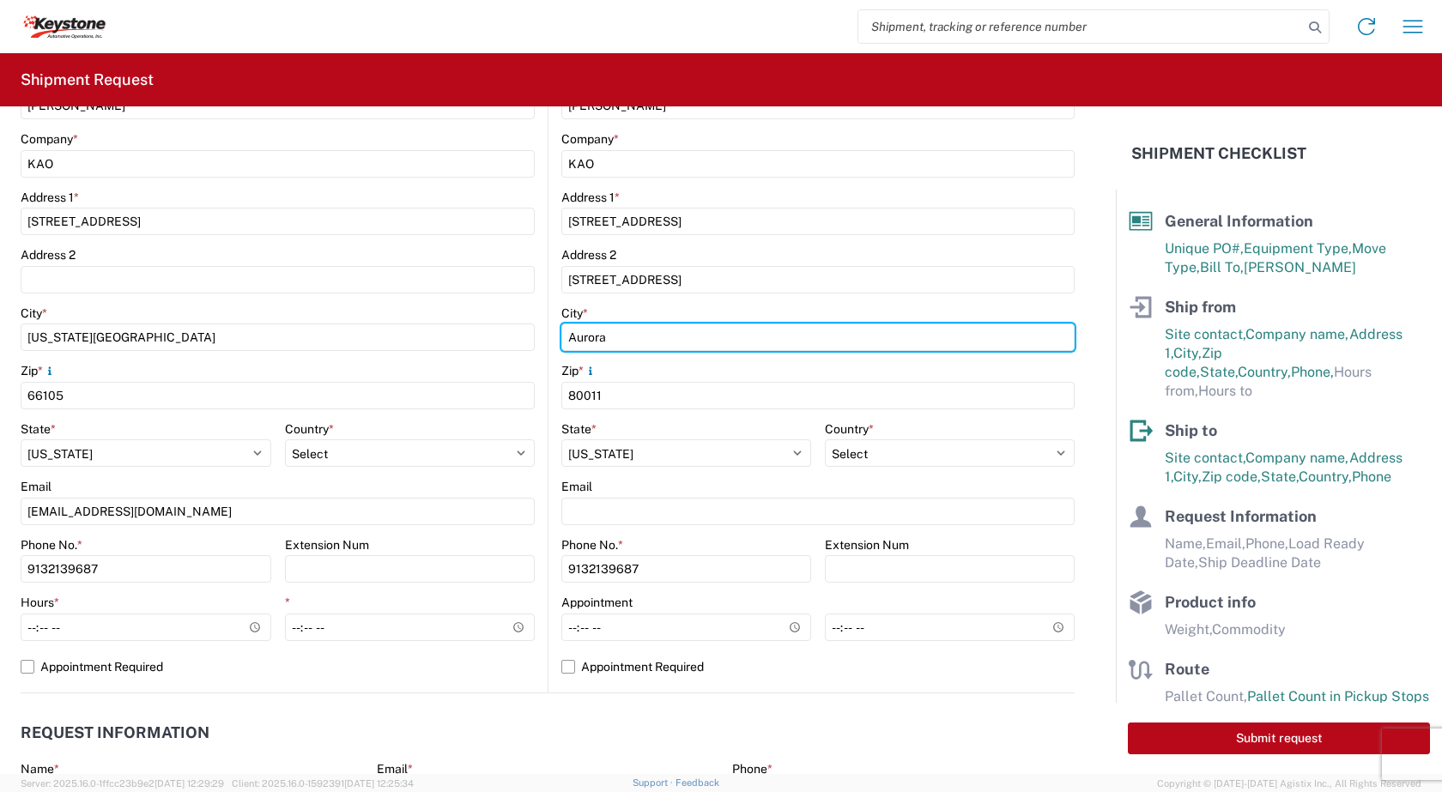
scroll to position [429, 0]
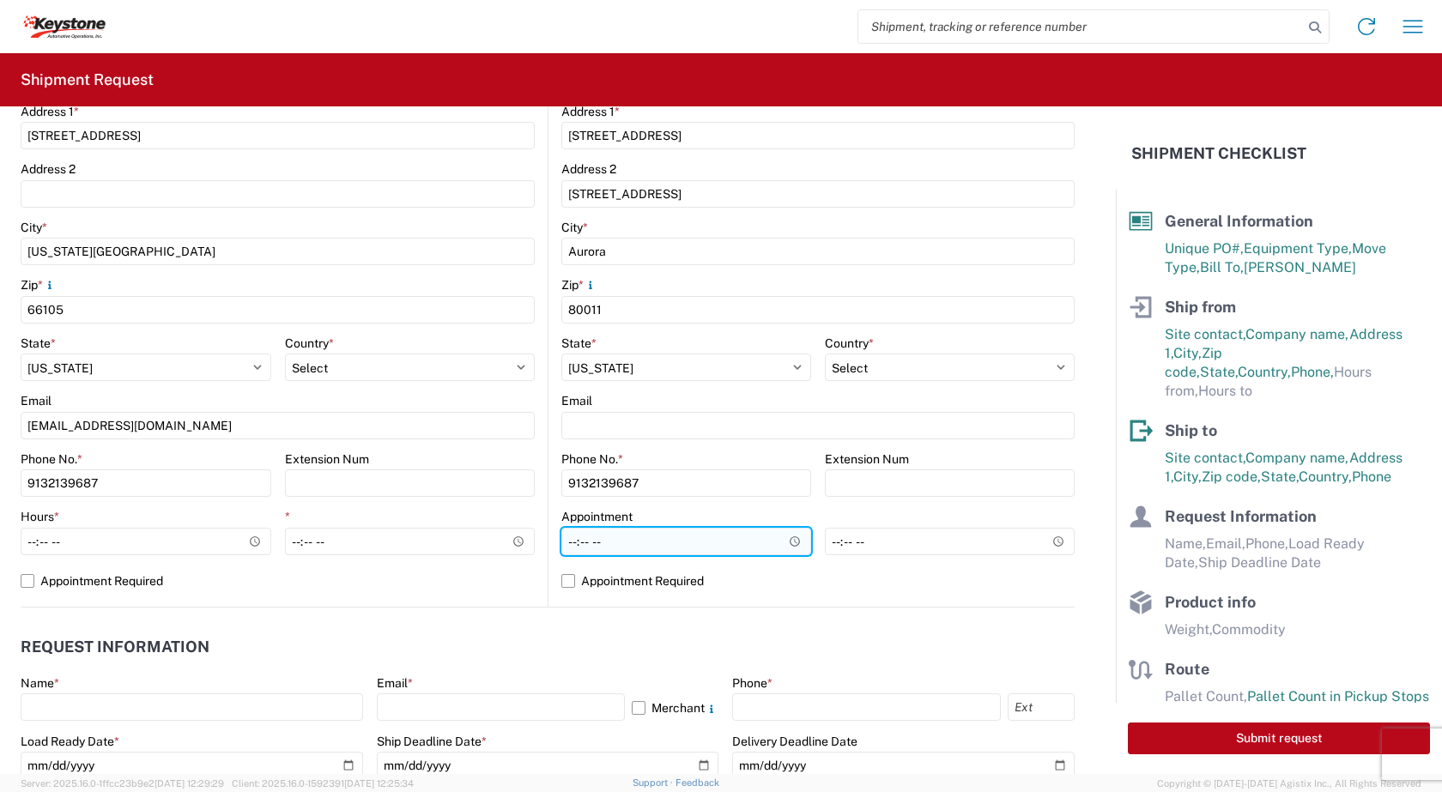
click at [783, 542] on input "Hours *" at bounding box center [686, 541] width 250 height 27
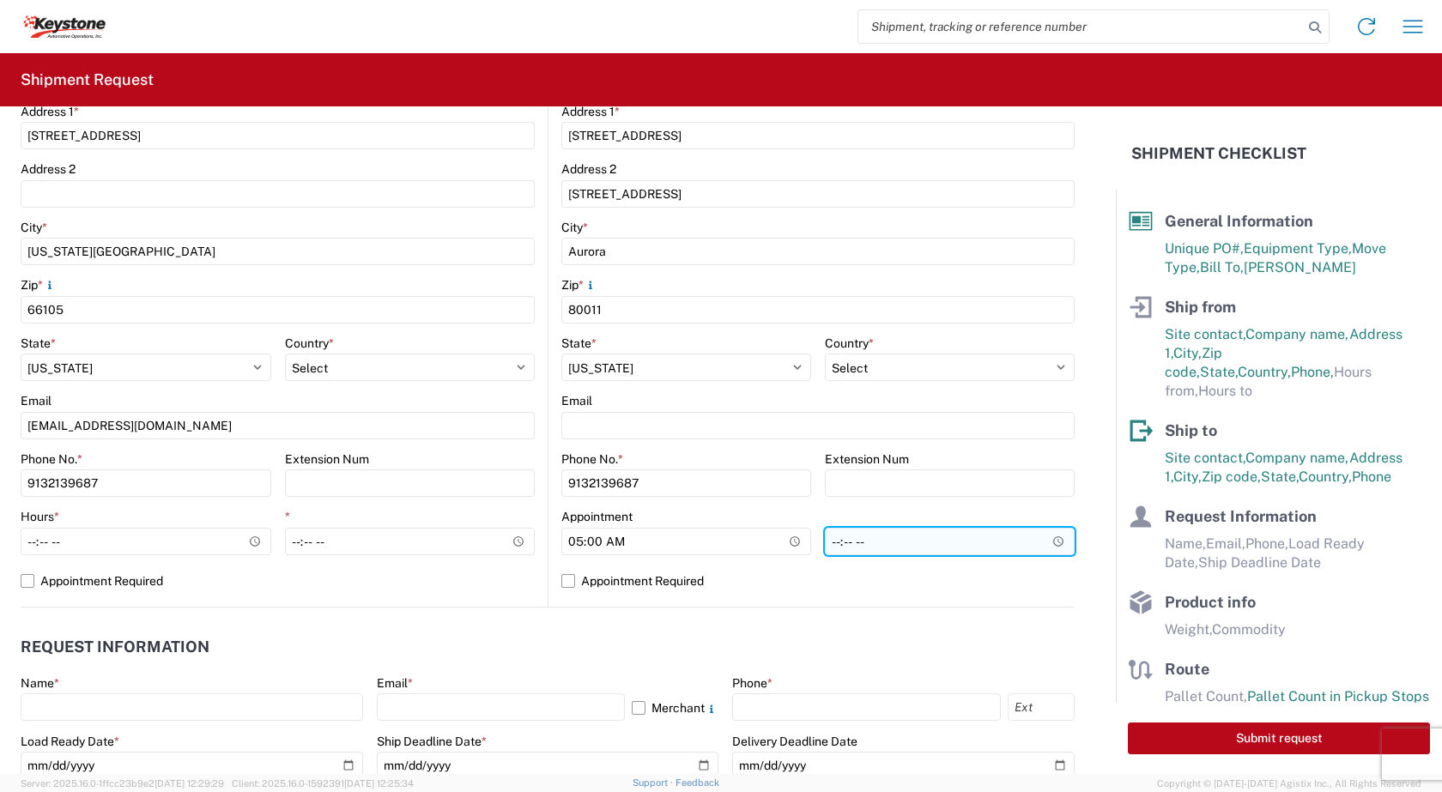
type input "05:00"
click at [1043, 544] on input "*" at bounding box center [950, 541] width 250 height 27
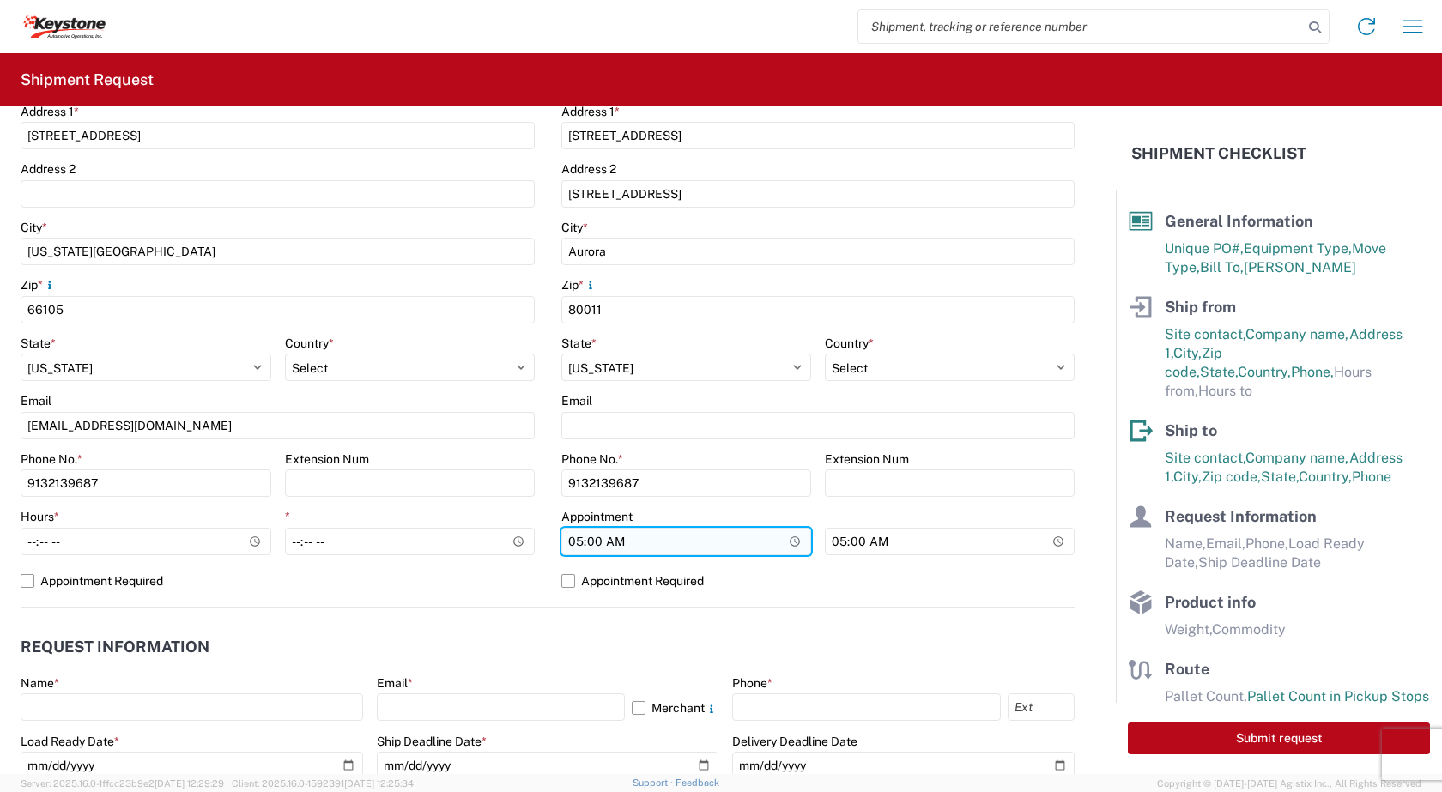
type input "05:00"
click at [786, 542] on input "05:00" at bounding box center [686, 541] width 250 height 27
type input "04:30"
click at [538, 494] on main "Location Site contact * Earl Cleveland Company * KAO Address 1 * 90 Shawnee Ave…" at bounding box center [284, 268] width 527 height 677
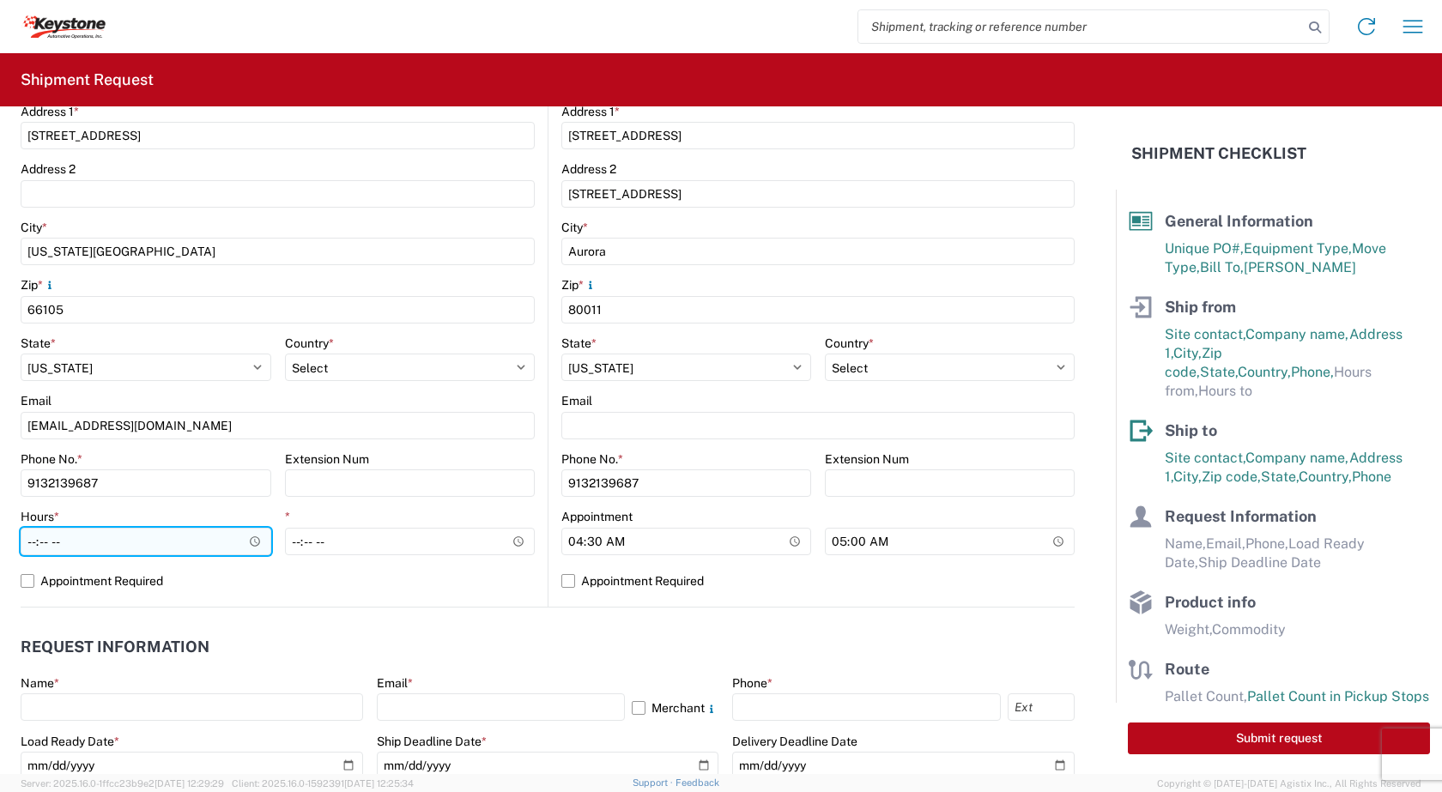
click at [251, 541] on input "Hours *" at bounding box center [146, 541] width 251 height 27
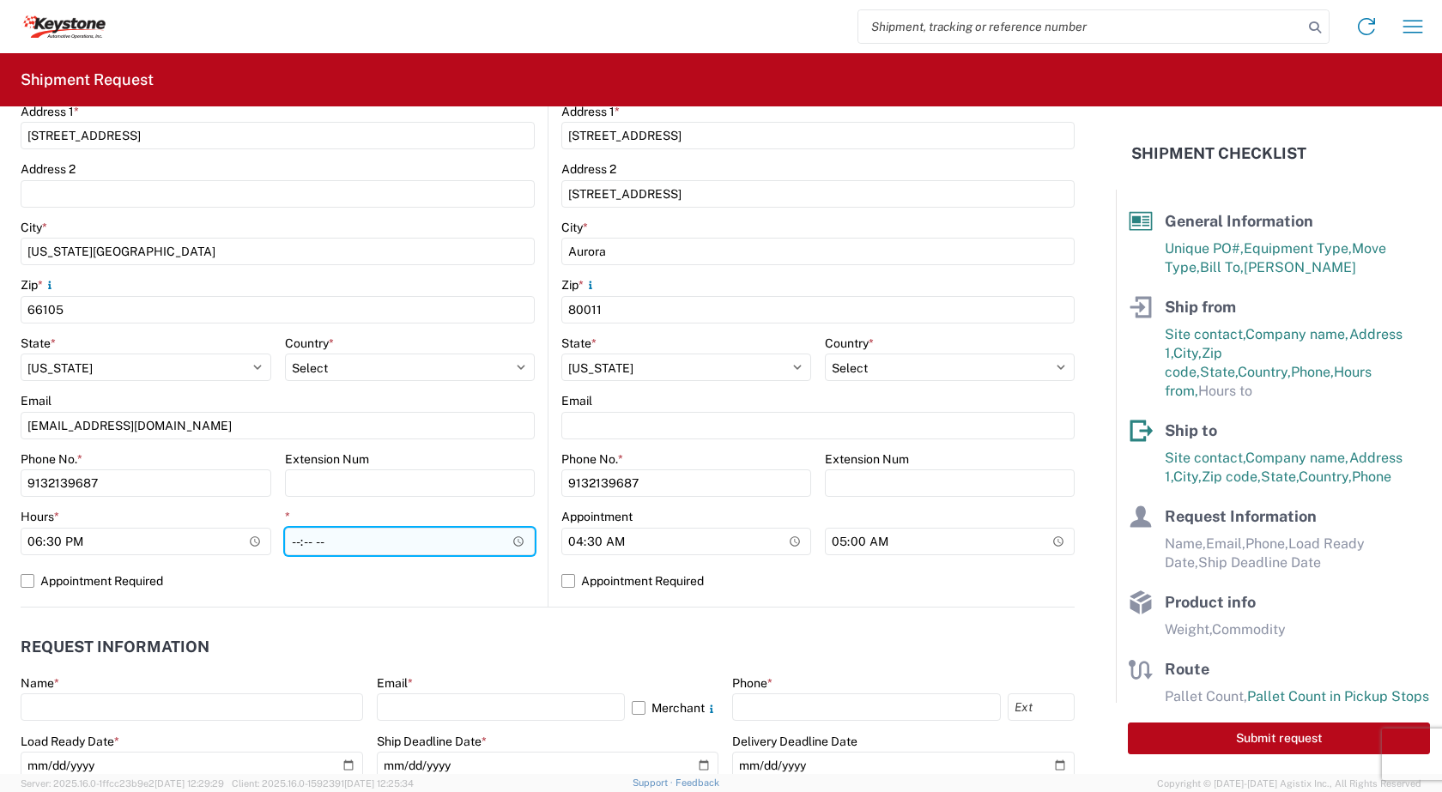
type input "18:30"
click at [516, 545] on input "*" at bounding box center [410, 541] width 251 height 27
type input "19:00"
click at [531, 613] on agx-request-info "Request Information Name * Email * Merchant Phone * Load Ready Date * Ship Dead…" at bounding box center [548, 700] width 1054 height 185
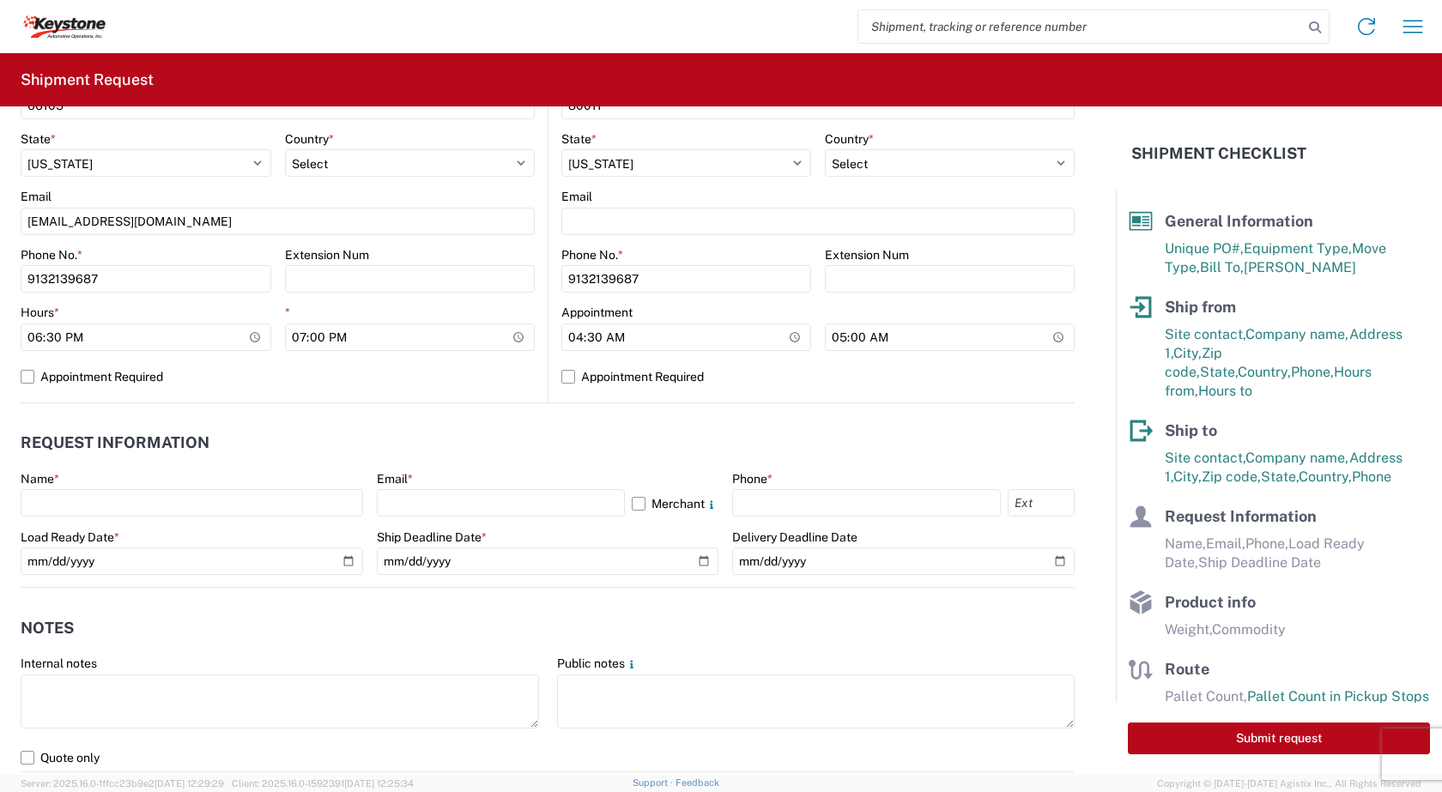
scroll to position [687, 0]
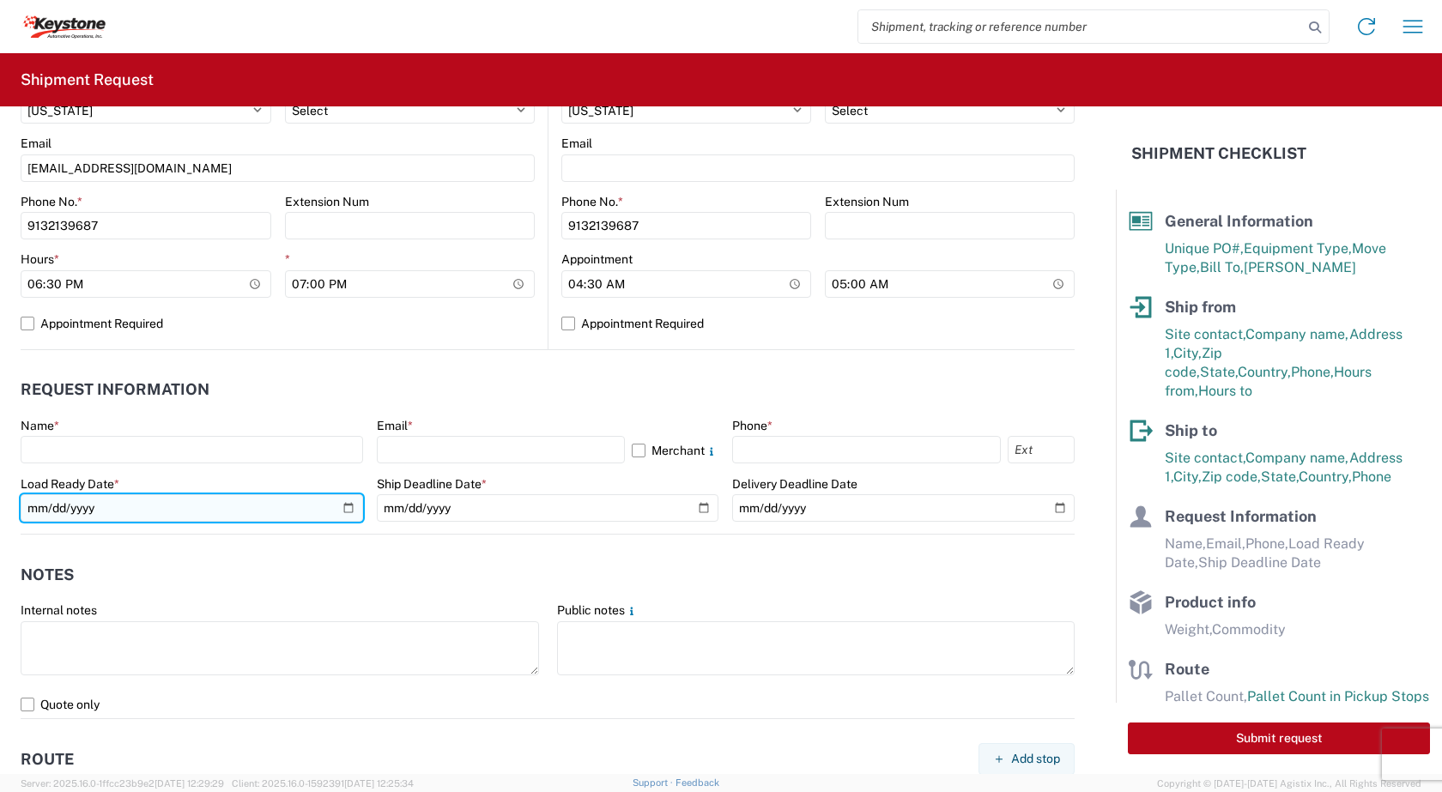
click at [341, 508] on input "date" at bounding box center [192, 507] width 342 height 27
type input "2025-08-14"
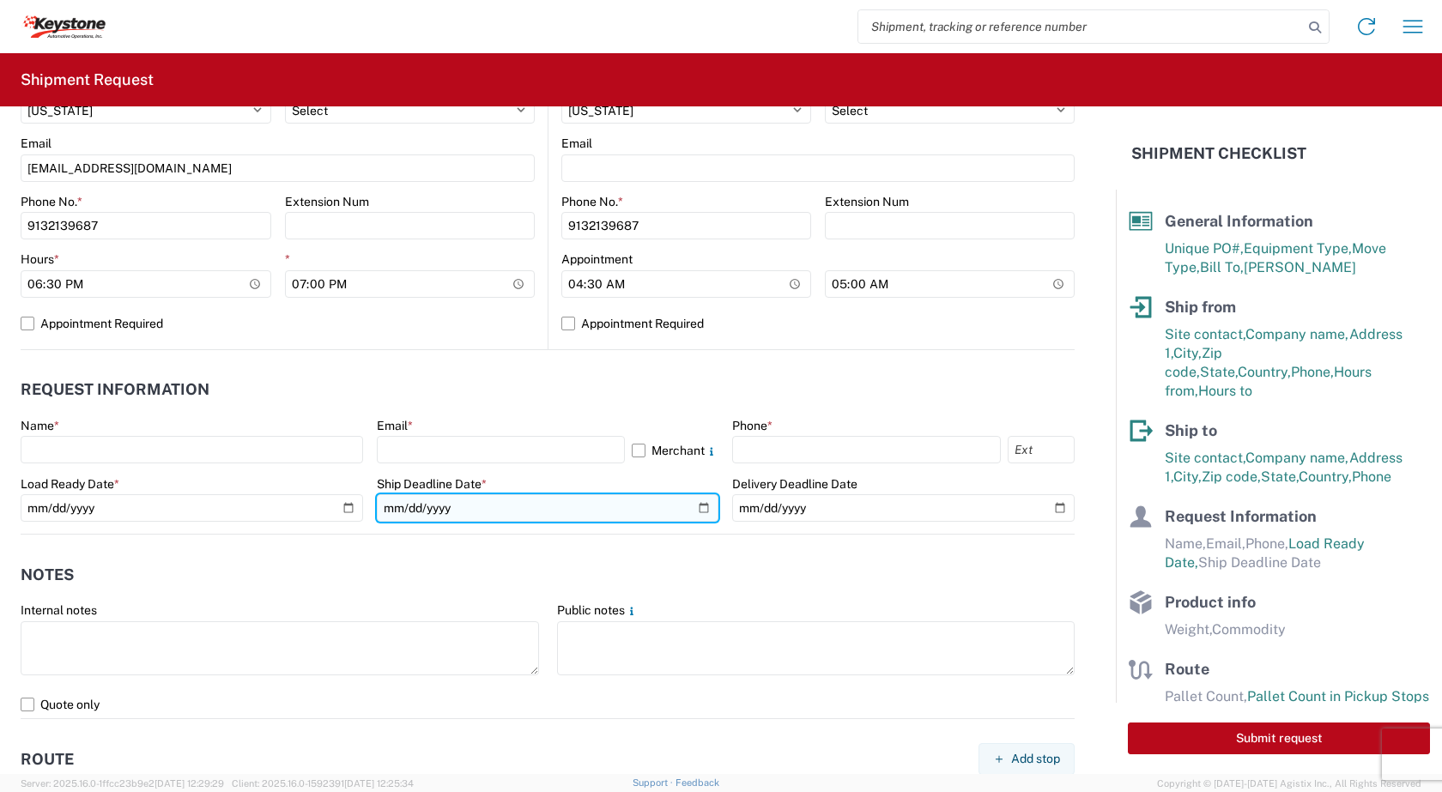
click at [696, 509] on input "date" at bounding box center [548, 507] width 342 height 27
type input "2025-08-14"
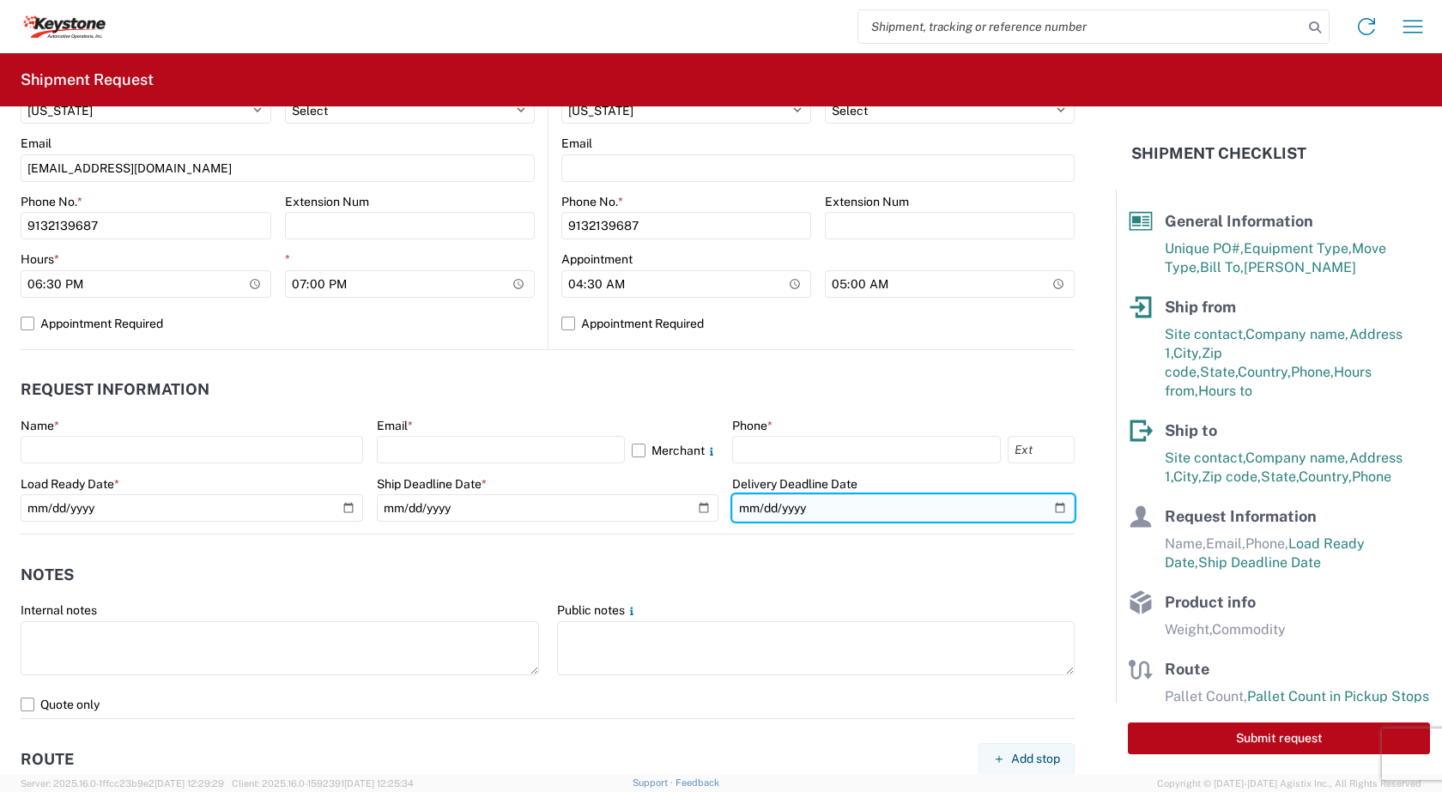
click at [1048, 506] on input "date" at bounding box center [903, 507] width 342 height 27
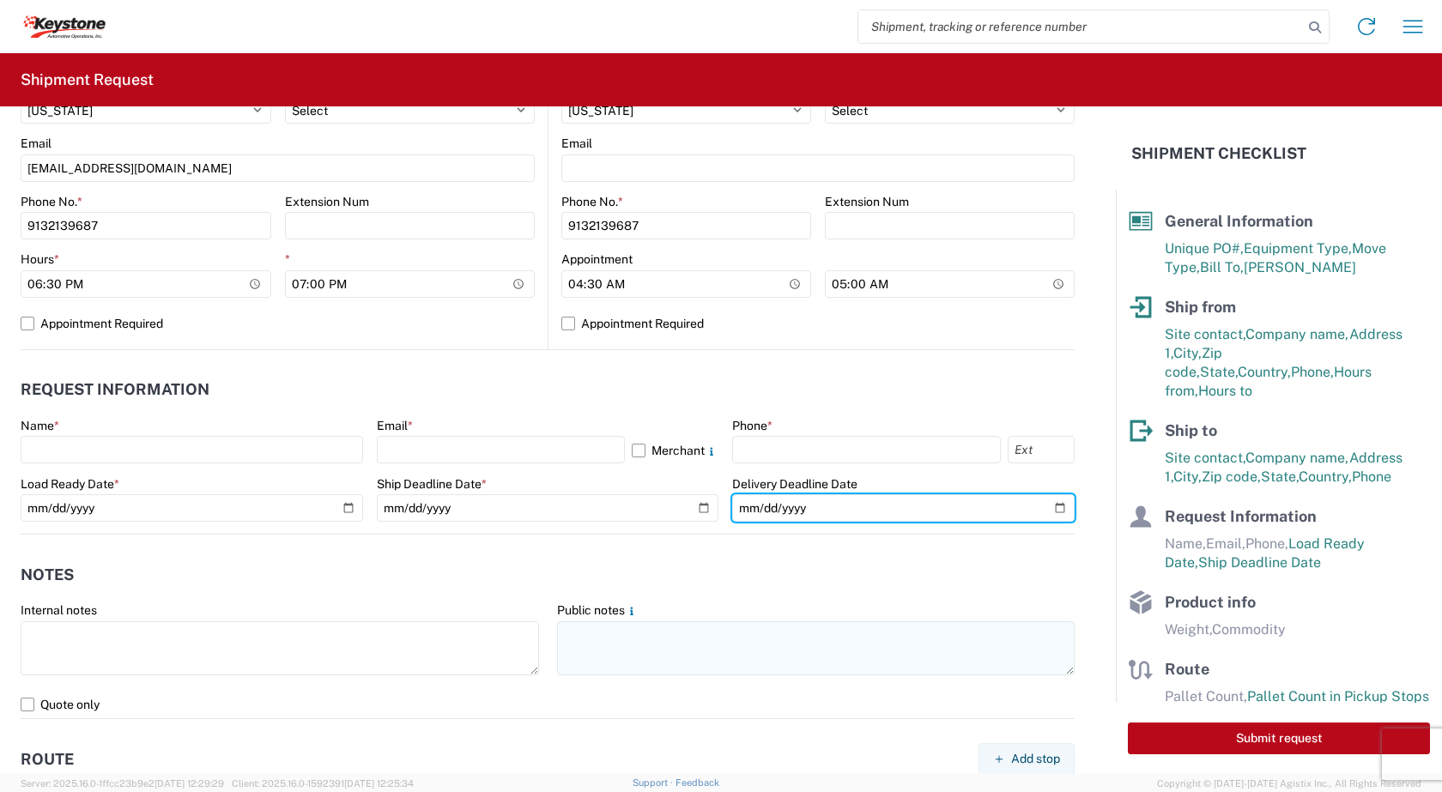
type input "2025-08-15"
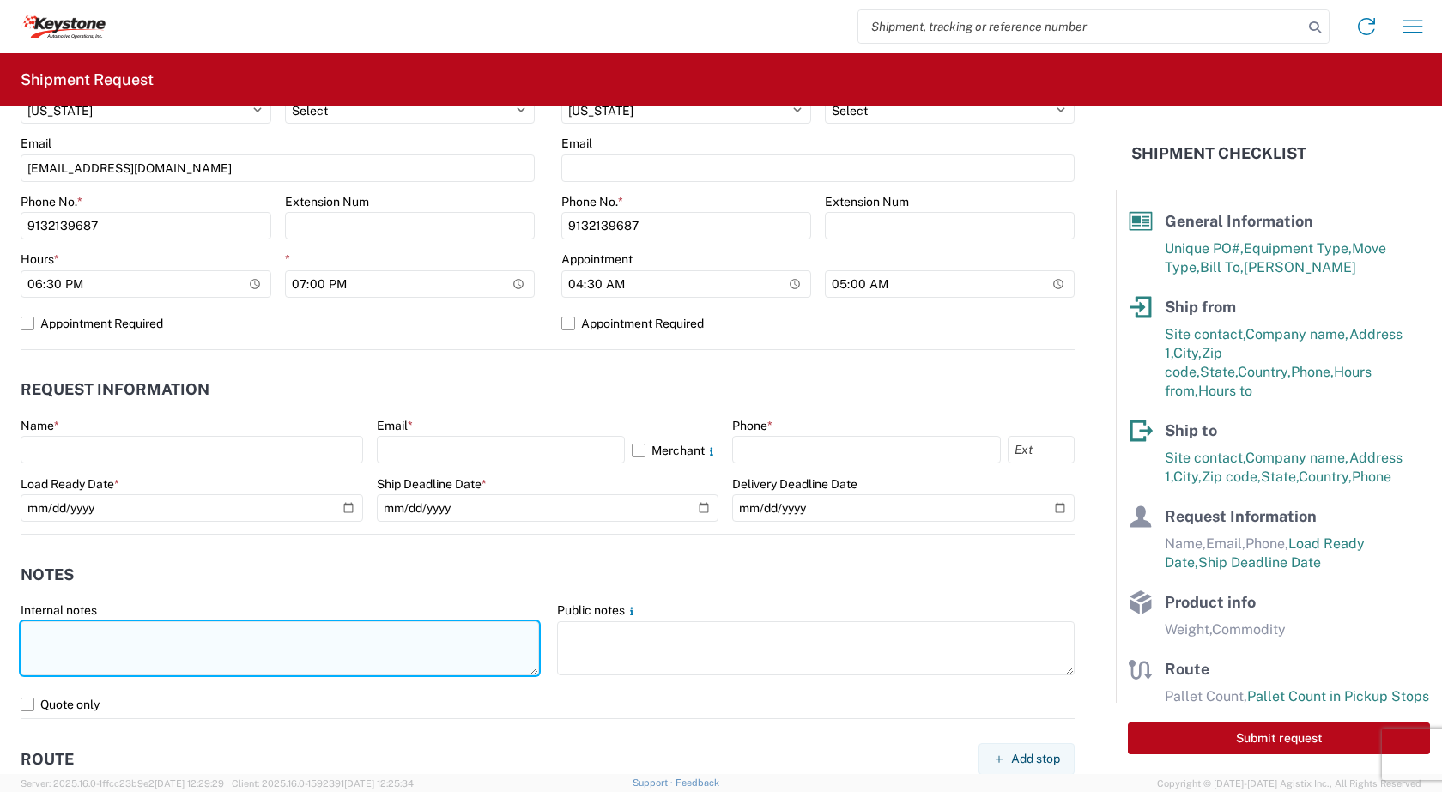
click at [96, 649] on textarea at bounding box center [280, 648] width 518 height 54
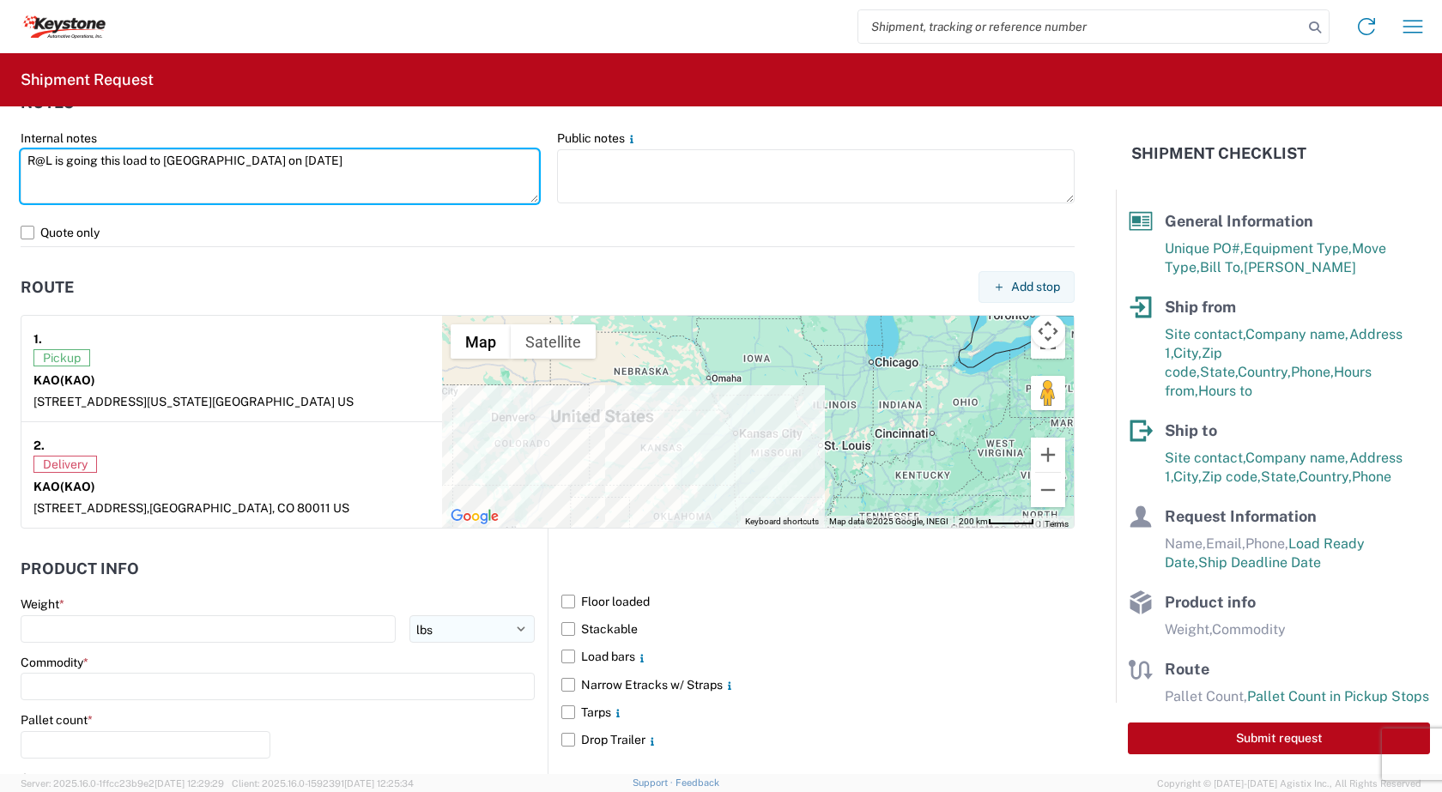
scroll to position [1202, 0]
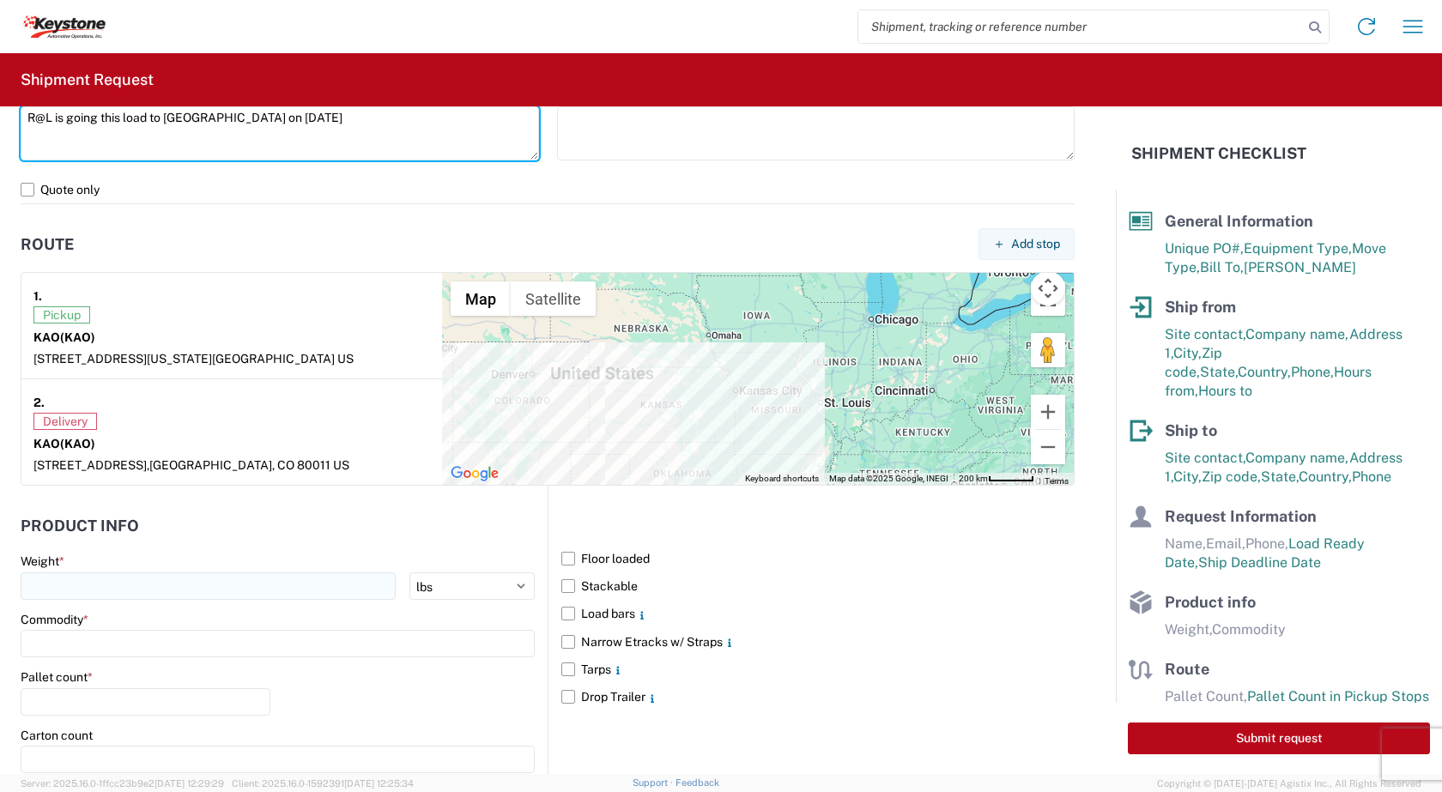
type textarea "R@L is going this load to Denver on 8-14-25"
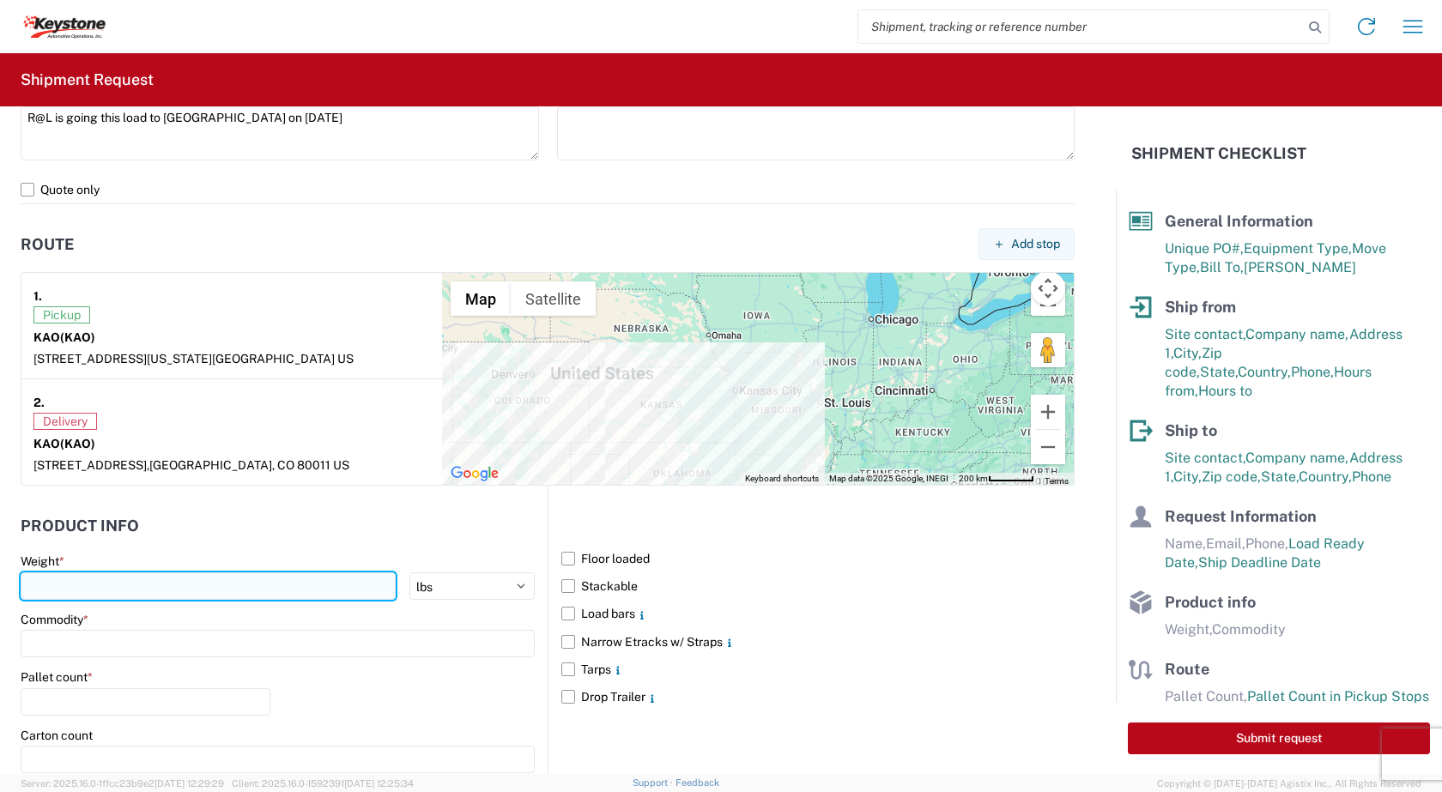
click at [55, 600] on input "number" at bounding box center [208, 586] width 375 height 27
type input "15000"
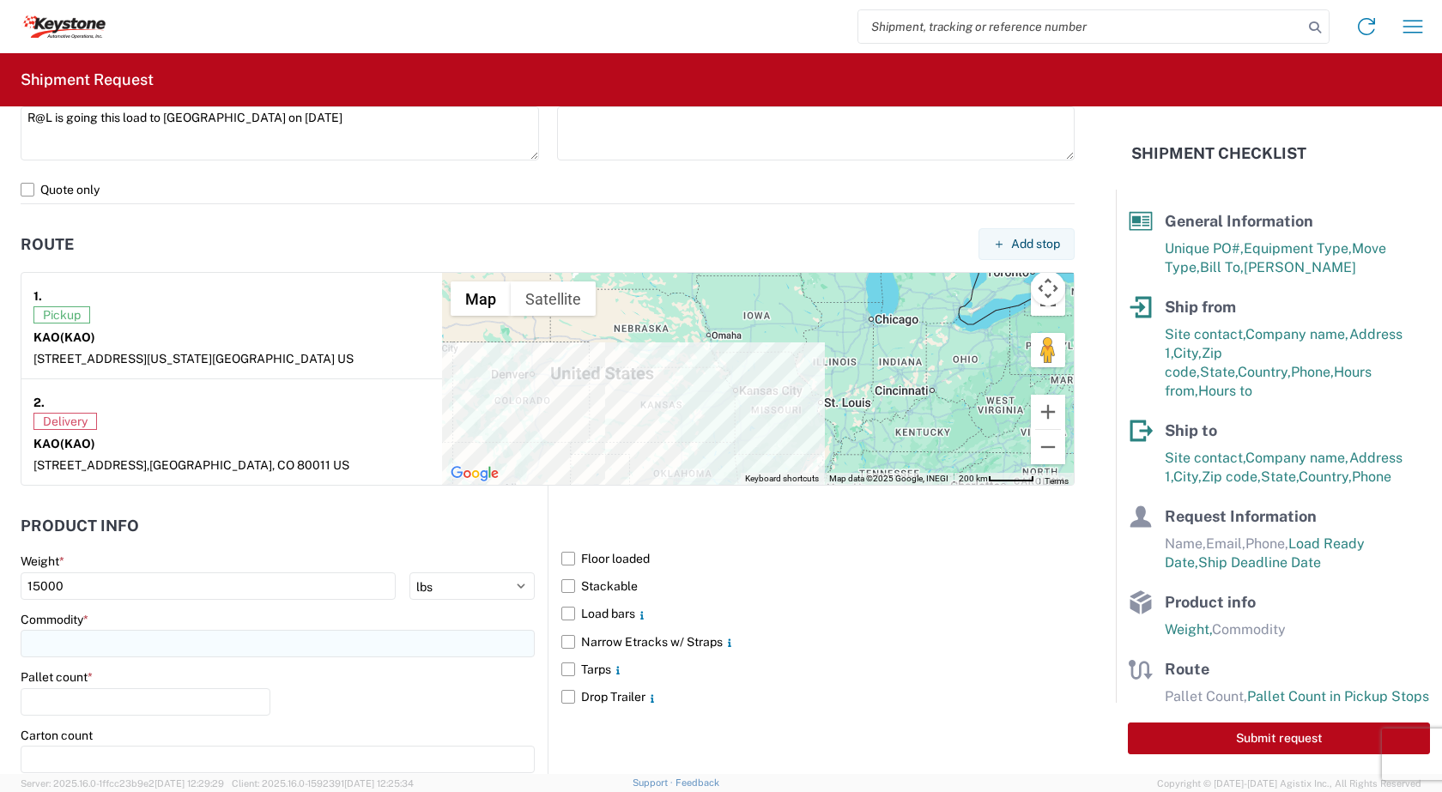
click at [60, 657] on input at bounding box center [278, 643] width 514 height 27
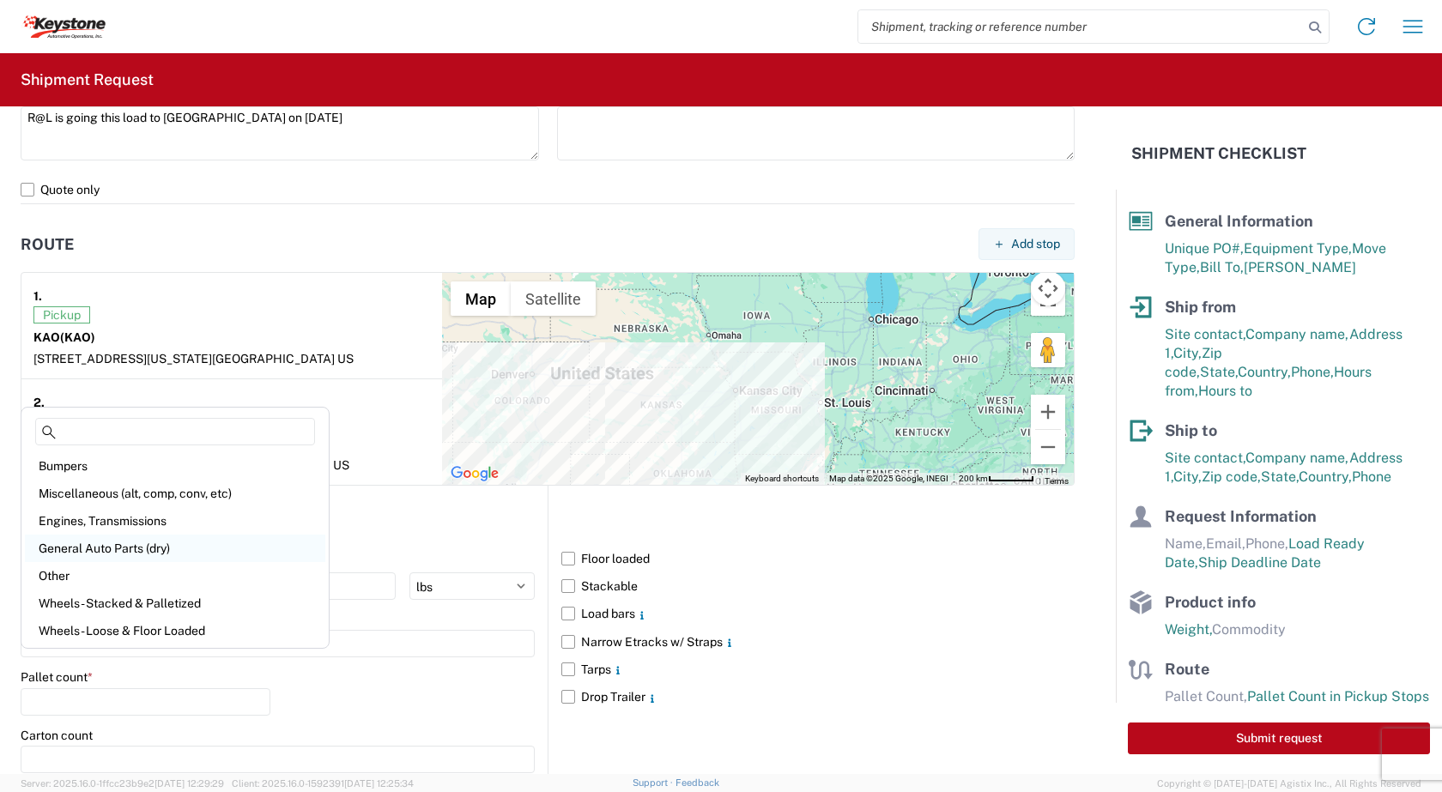
click at [74, 548] on div "General Auto Parts (dry)" at bounding box center [175, 548] width 300 height 27
type input "General Auto Parts (dry)"
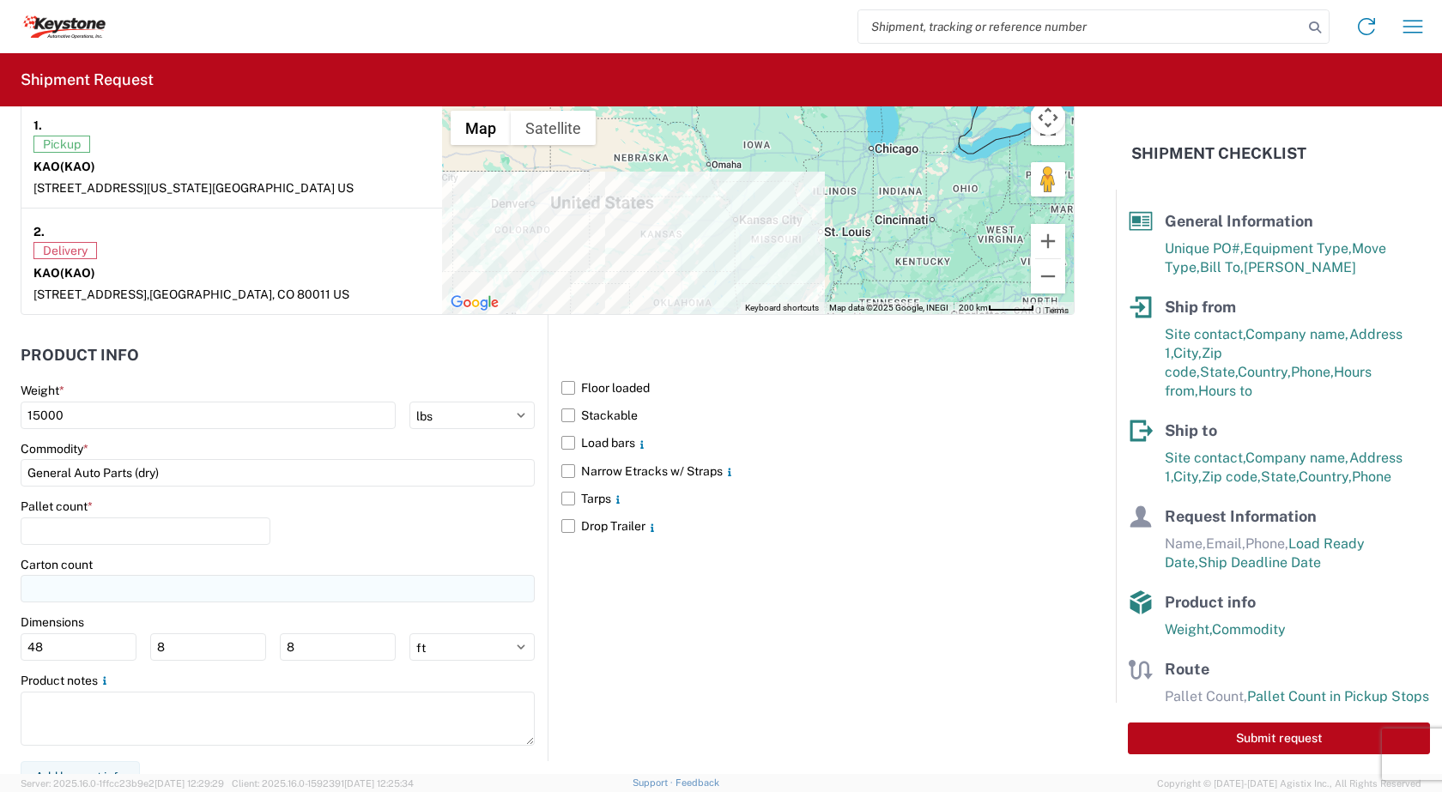
scroll to position [1373, 0]
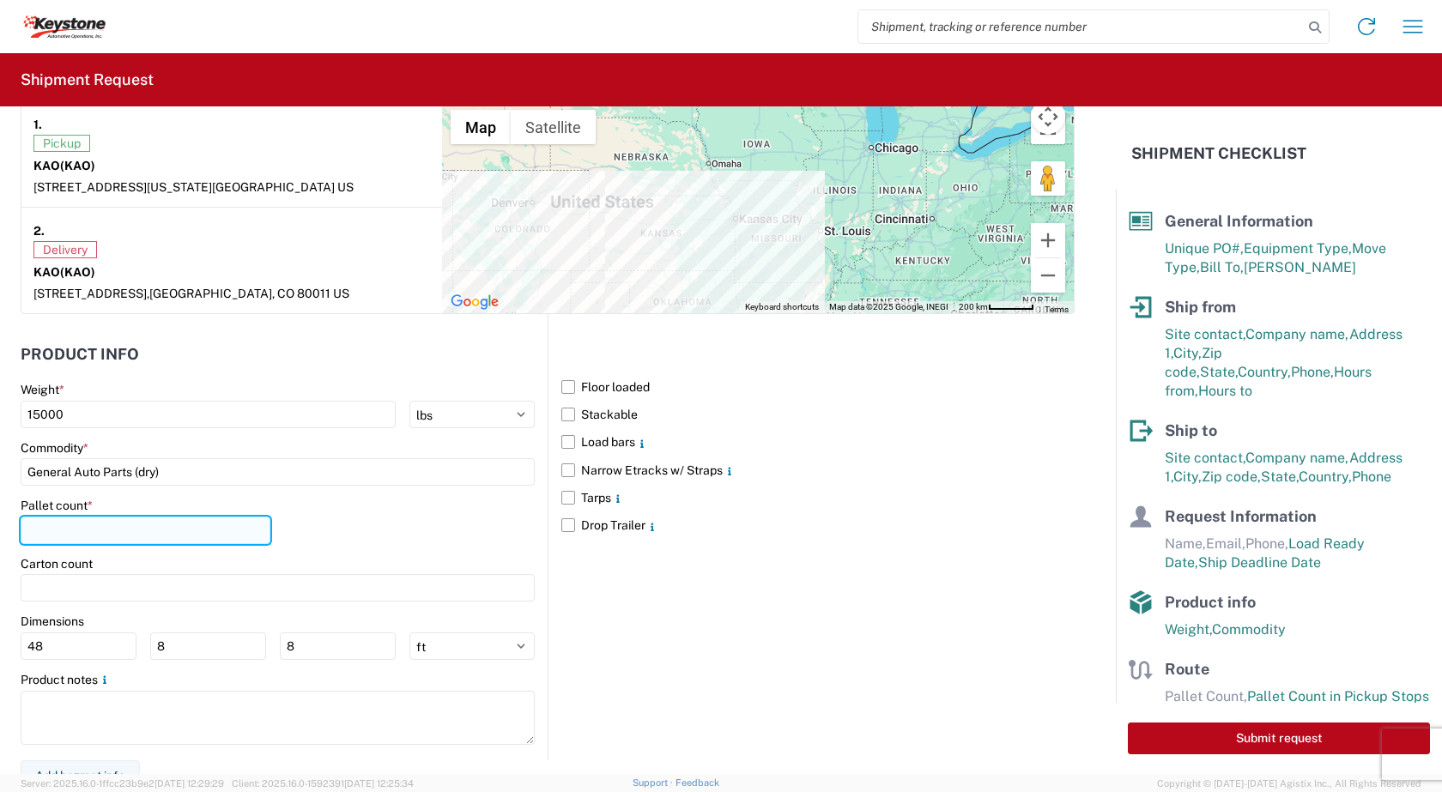
click at [44, 542] on input "number" at bounding box center [146, 530] width 250 height 27
type input "26"
click at [536, 423] on main "Weight * 15000 kgs lbs Commodity * General Auto Parts (dry) Pallet count * 26 C…" at bounding box center [284, 571] width 527 height 378
click at [561, 401] on label "Floor loaded" at bounding box center [817, 386] width 513 height 27
click at [0, 0] on input "Floor loaded" at bounding box center [0, 0] width 0 height 0
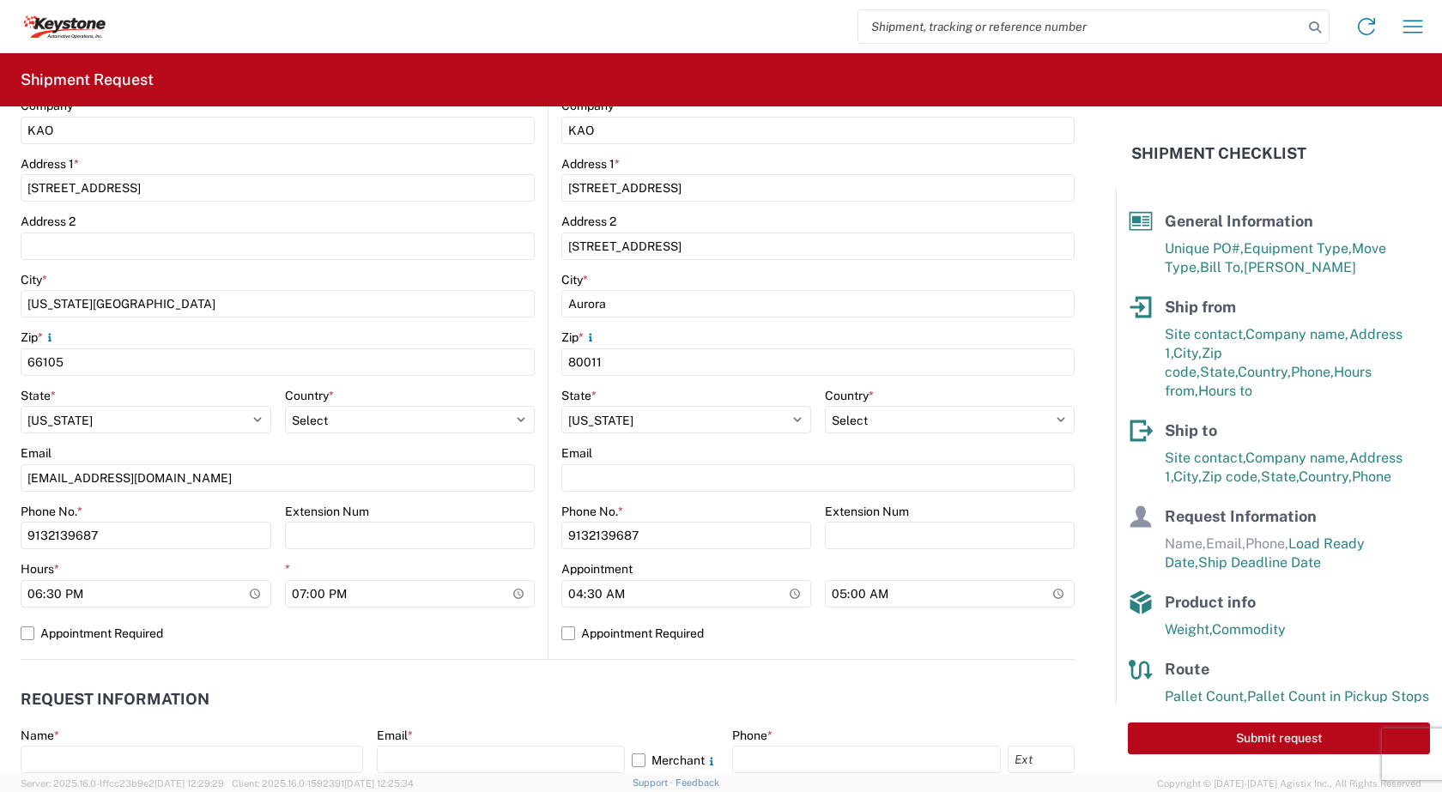
scroll to position [463, 0]
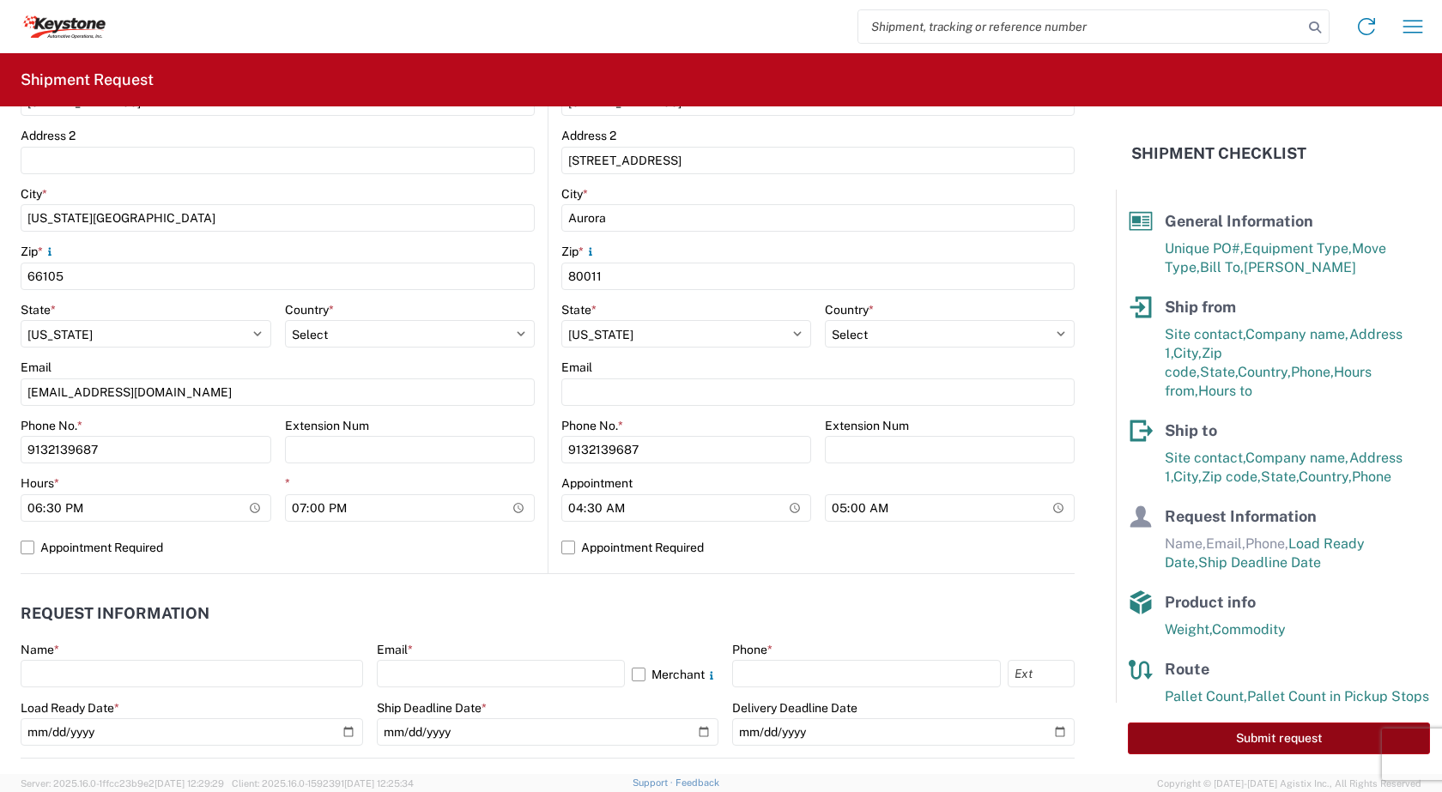
click at [1278, 746] on button "Submit request" at bounding box center [1279, 739] width 302 height 32
select select "US"
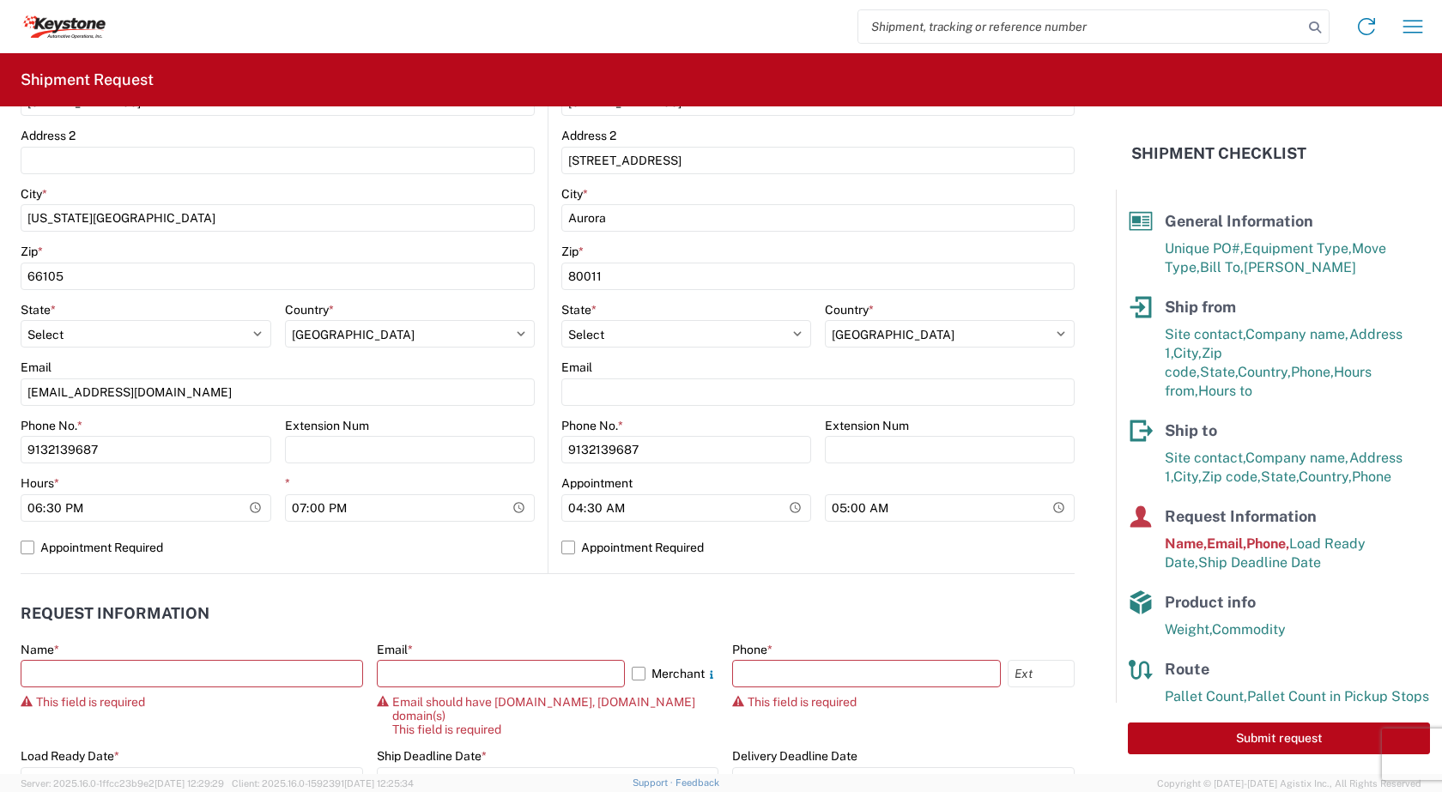
scroll to position [70, 0]
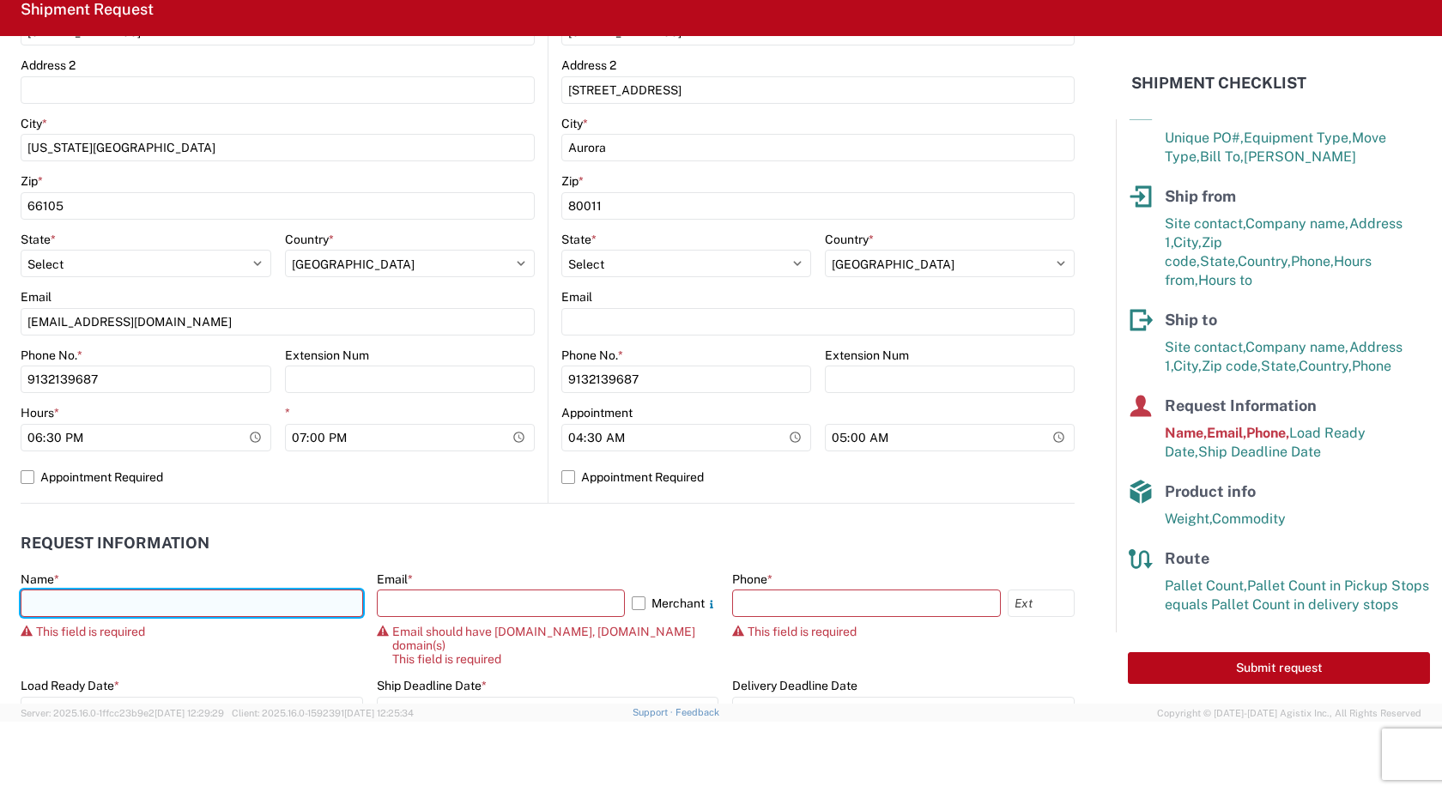
click at [53, 604] on input "text" at bounding box center [192, 603] width 342 height 27
type input "Earl Cleveland"
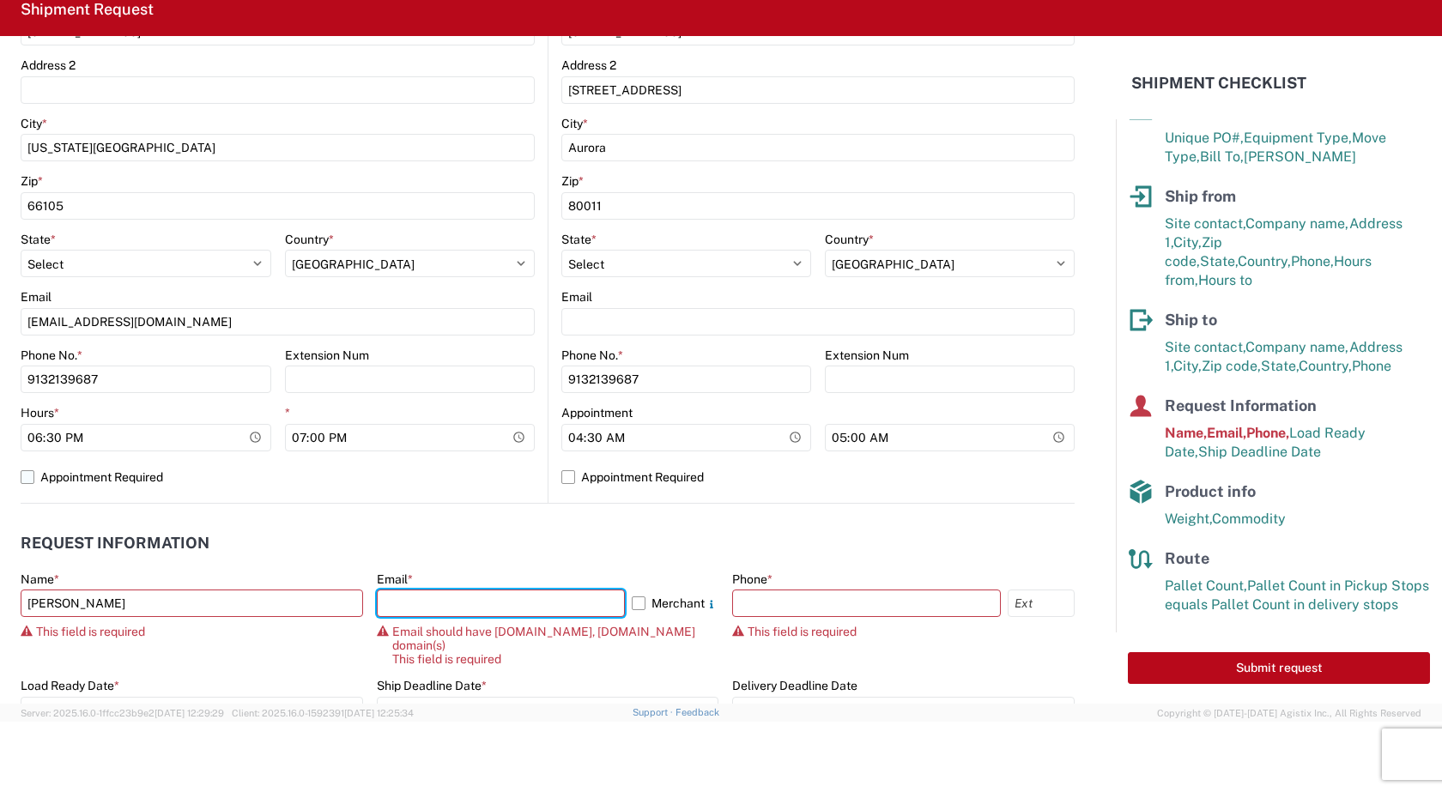
type input "exclevelandjr@lkqcorp.com"
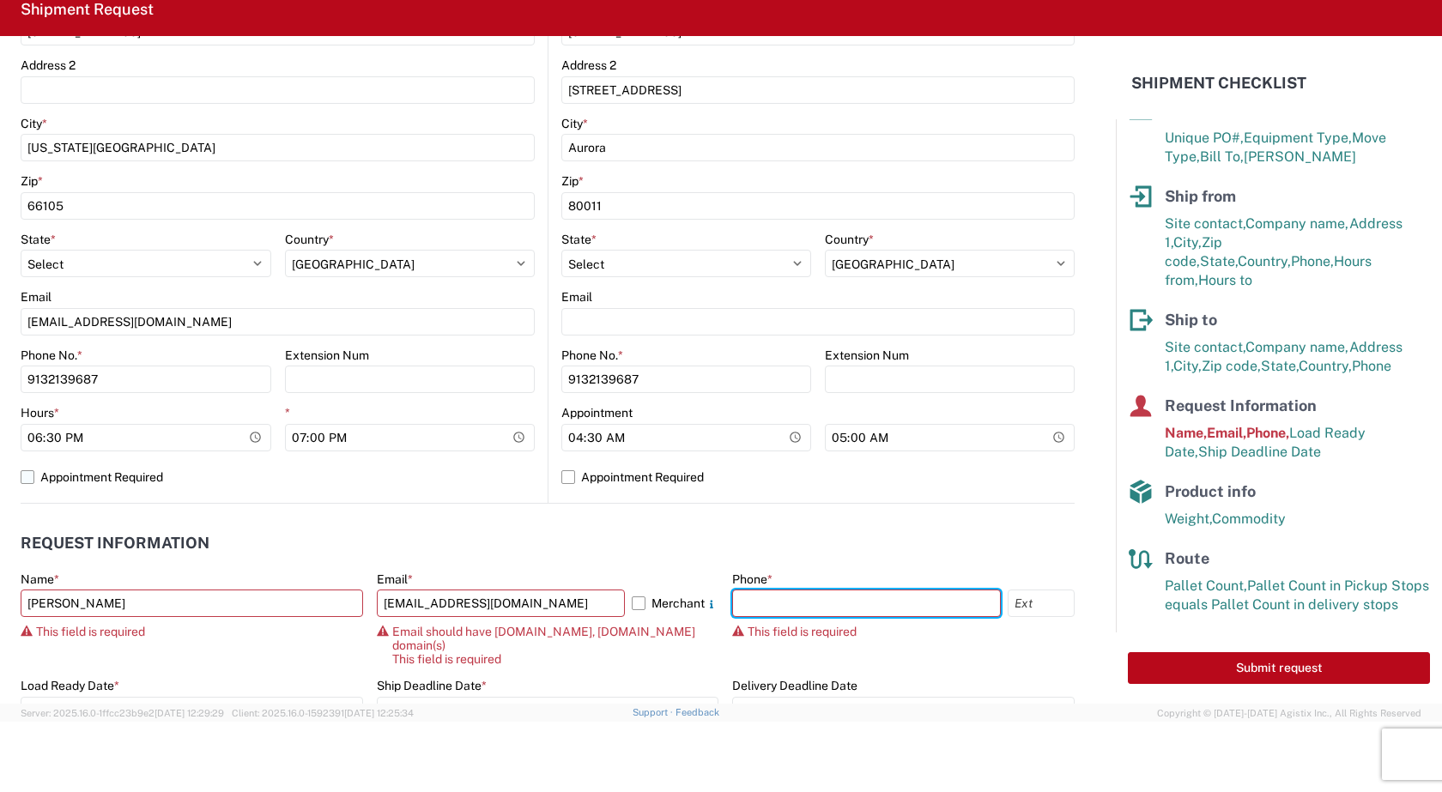
type input "9132139687"
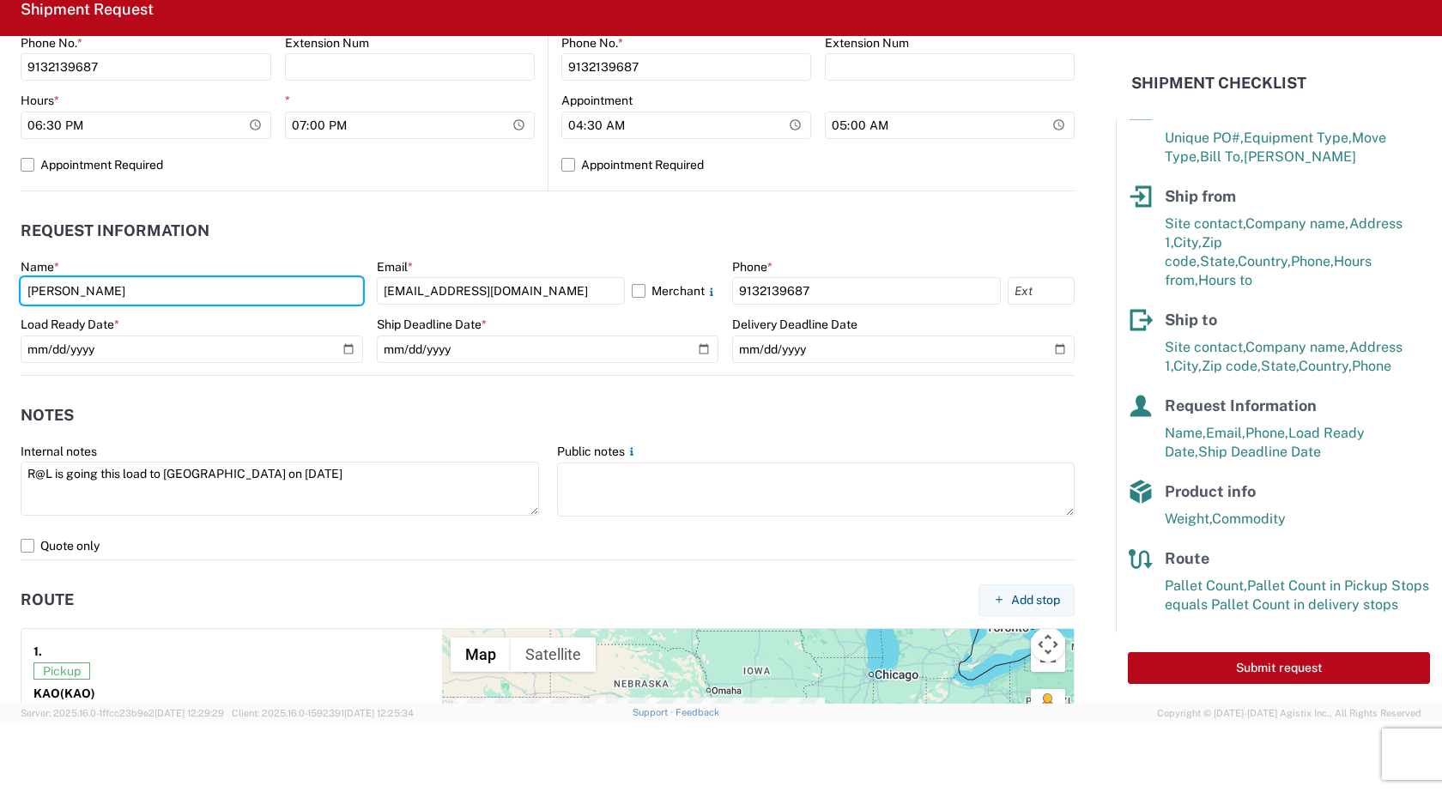
scroll to position [806, 0]
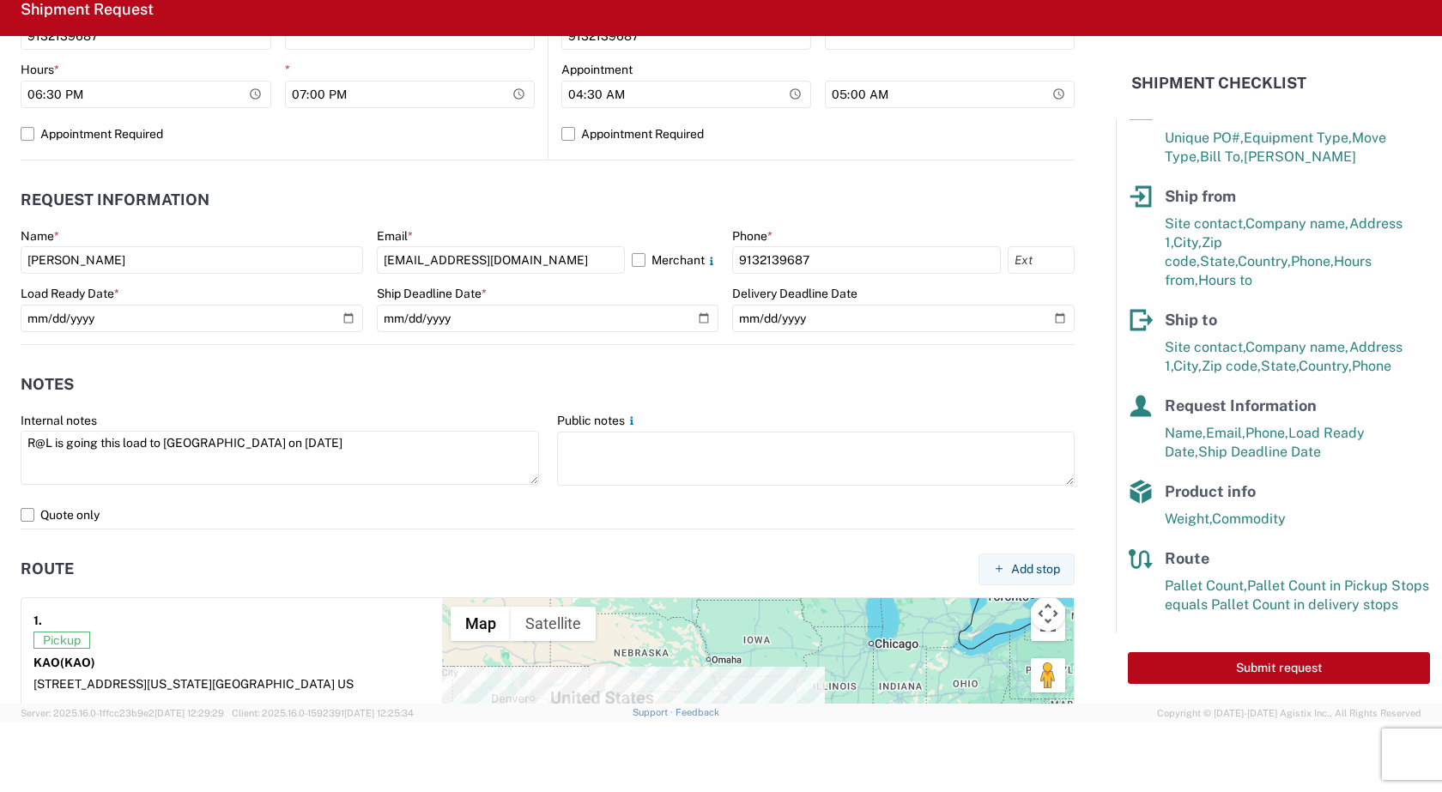
click at [563, 356] on agx-notes "Notes Internal notes R@L is going this load to Denver on 8-14-25 Public notes Q…" at bounding box center [548, 437] width 1054 height 185
click at [1275, 666] on button "Submit request" at bounding box center [1279, 668] width 302 height 32
